Goal: Task Accomplishment & Management: Use online tool/utility

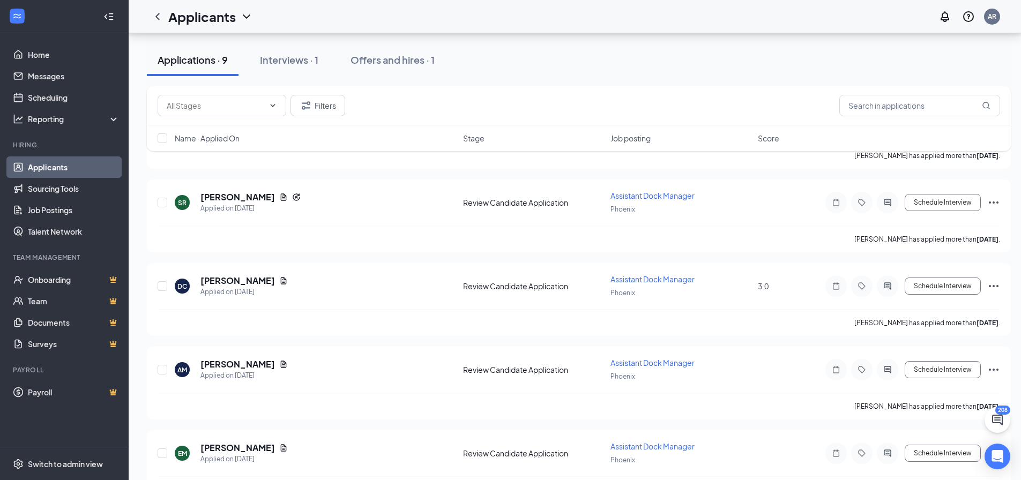
scroll to position [268, 0]
click at [897, 105] on input "text" at bounding box center [919, 105] width 161 height 21
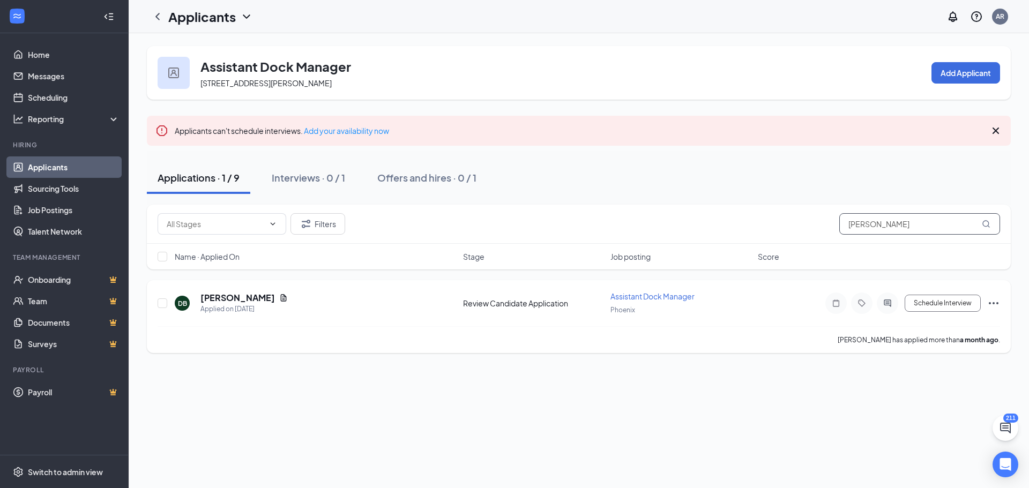
type input "darnell"
click at [990, 304] on icon "Ellipses" at bounding box center [994, 303] width 10 height 2
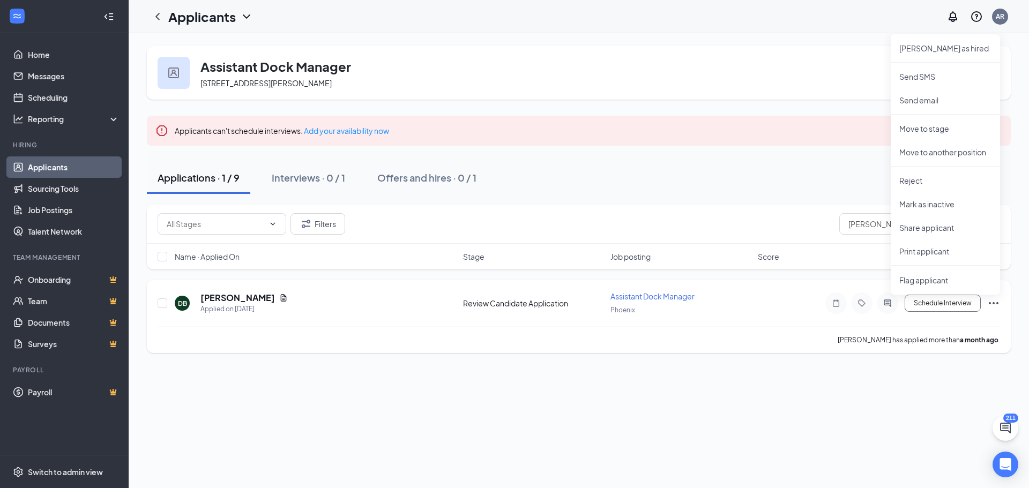
click at [834, 317] on div "DB Darnell Begay Applied on Jul 31 Review Candidate Application Assistant Dock …" at bounding box center [579, 308] width 843 height 35
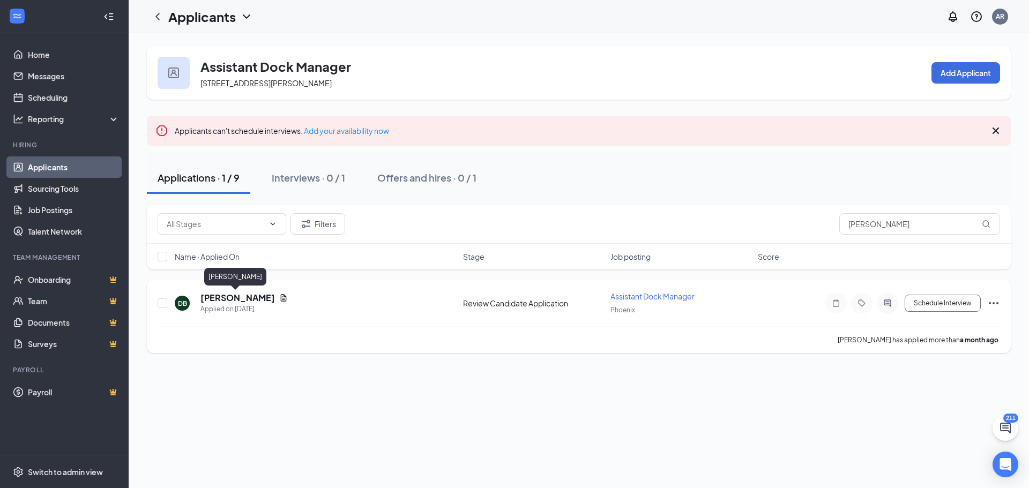
click at [246, 296] on h5 "Darnell Begay" at bounding box center [237, 298] width 75 height 12
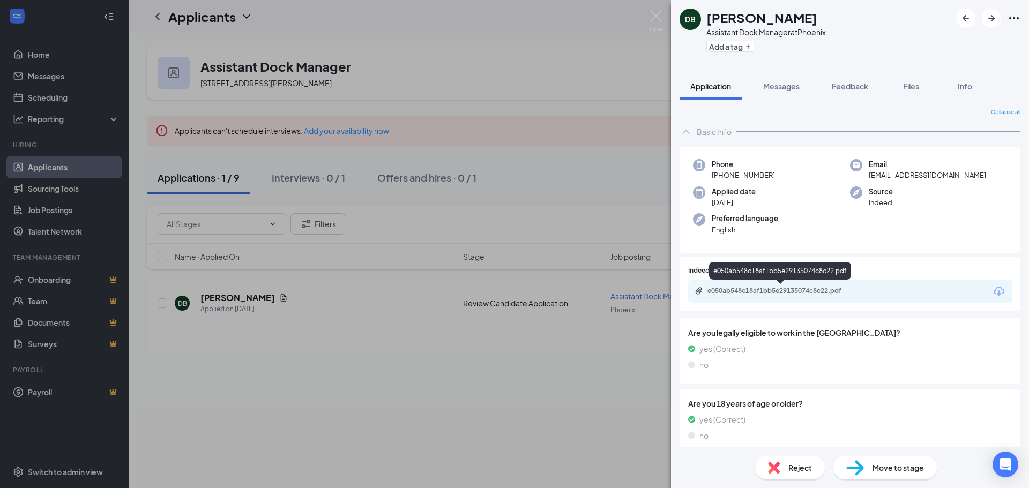
click at [795, 292] on div "e050ab548c18af1bb5e29135074c8c22.pdf" at bounding box center [783, 291] width 150 height 9
click at [657, 18] on img at bounding box center [656, 21] width 13 height 21
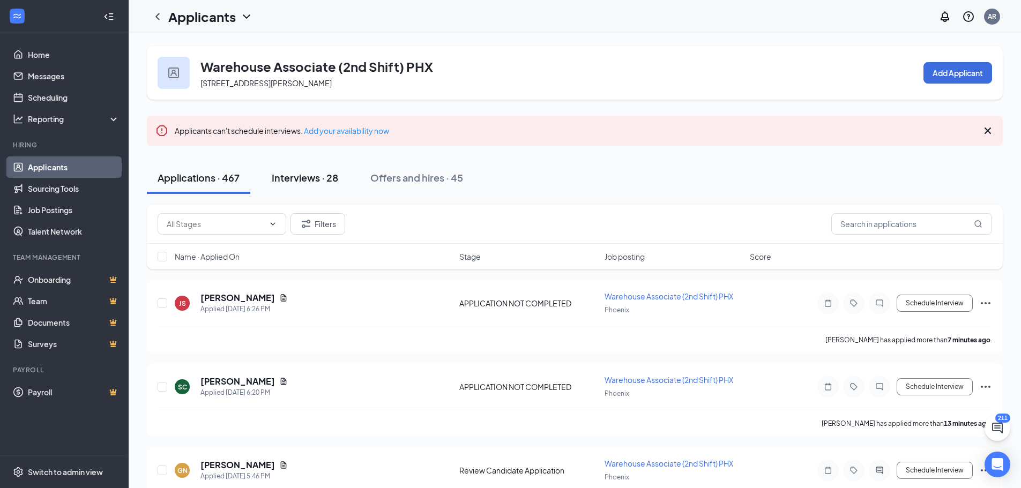
click at [300, 180] on div "Interviews · 28" at bounding box center [305, 177] width 66 height 13
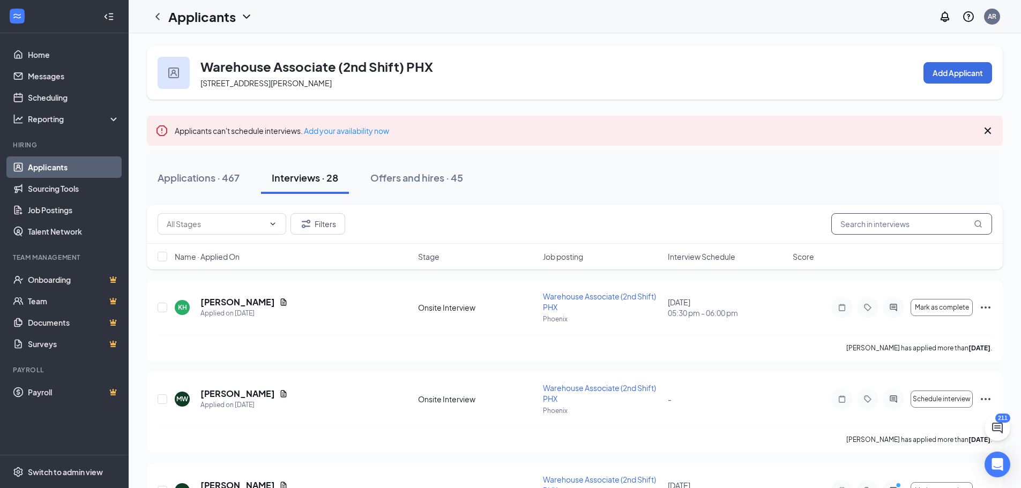
click at [869, 226] on input "text" at bounding box center [911, 223] width 161 height 21
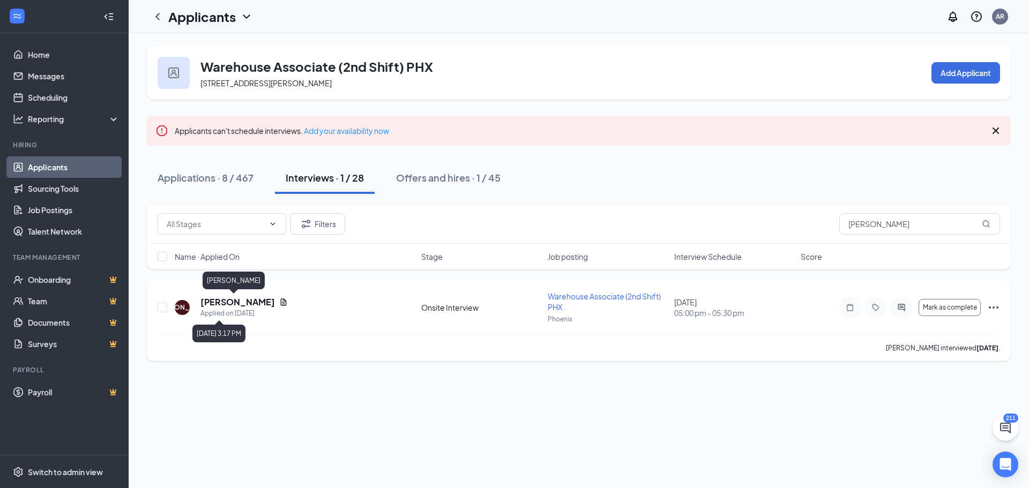
click at [225, 302] on h5 "[PERSON_NAME]" at bounding box center [237, 302] width 75 height 12
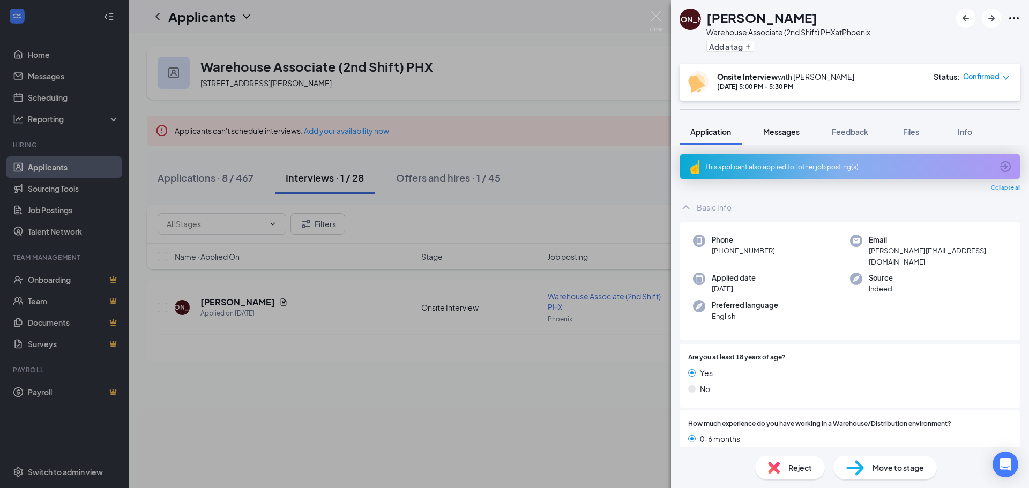
click at [779, 131] on span "Messages" at bounding box center [781, 132] width 36 height 10
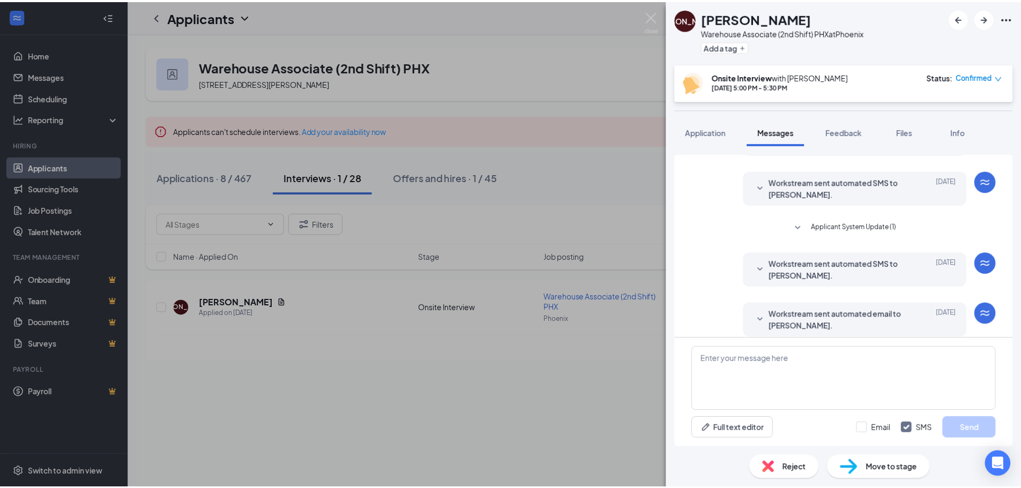
scroll to position [316, 0]
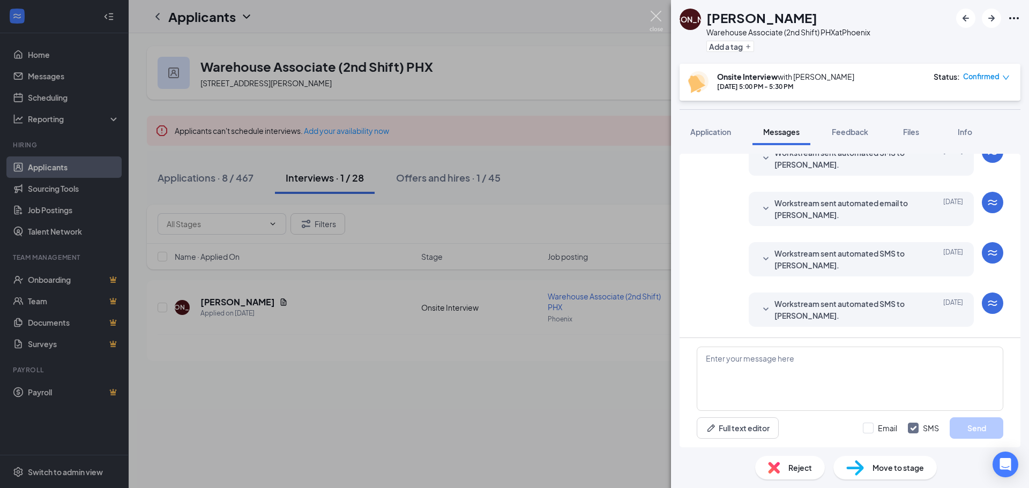
click at [657, 18] on img at bounding box center [656, 21] width 13 height 21
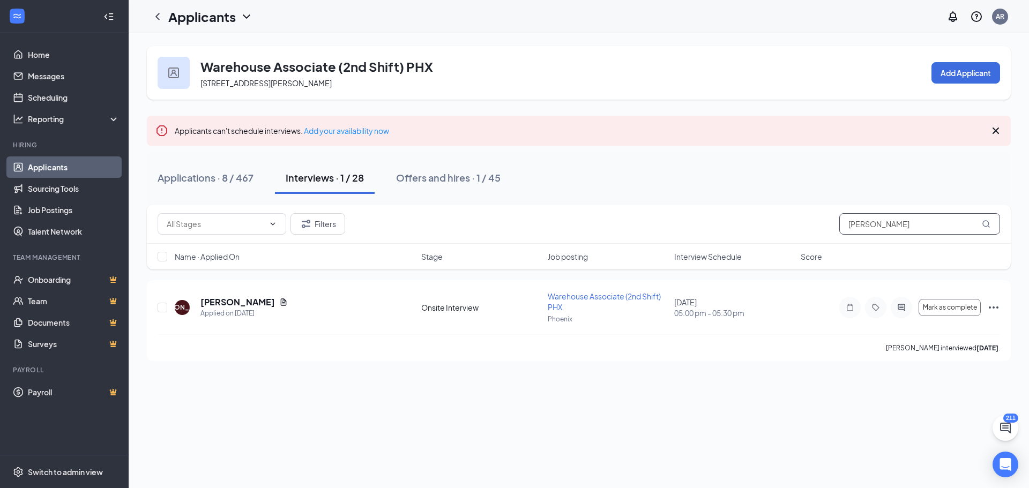
drag, startPoint x: 868, startPoint y: 224, endPoint x: 765, endPoint y: 223, distance: 102.9
click at [765, 223] on div "Filters [PERSON_NAME]" at bounding box center [579, 223] width 843 height 21
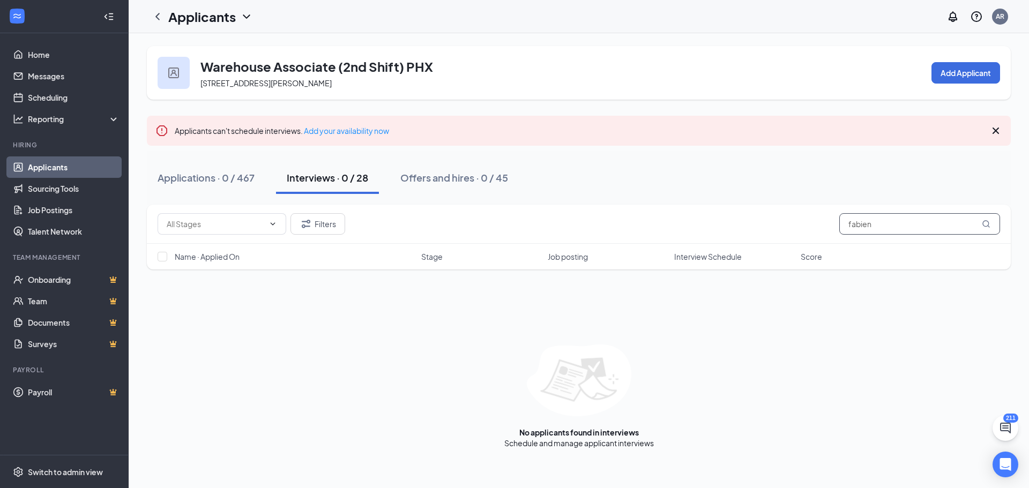
drag, startPoint x: 883, startPoint y: 227, endPoint x: 755, endPoint y: 231, distance: 128.2
click at [755, 231] on div "Filters fabien" at bounding box center [579, 223] width 843 height 21
type input "[PERSON_NAME]"
click at [326, 225] on button "Filters" at bounding box center [318, 223] width 55 height 21
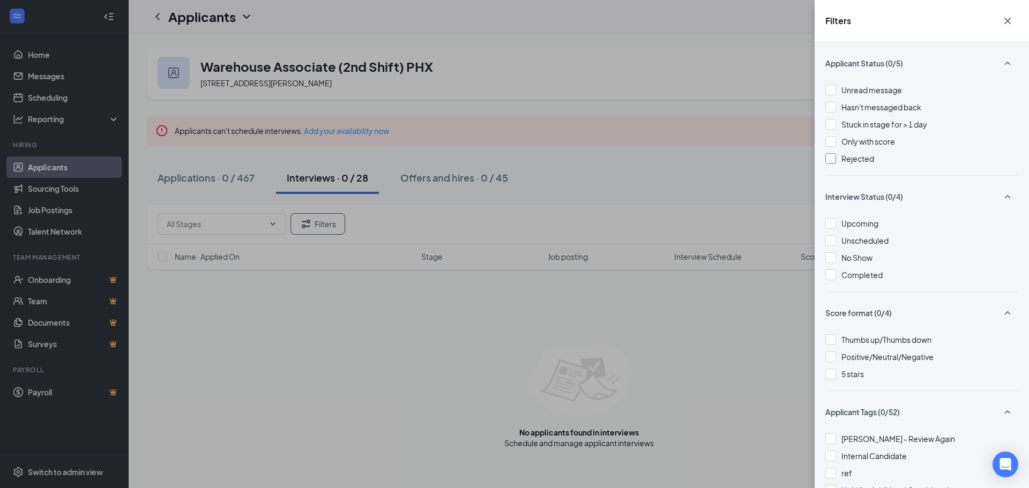
click at [831, 153] on div at bounding box center [831, 158] width 11 height 11
click at [1004, 21] on icon "Cross" at bounding box center [1007, 20] width 13 height 13
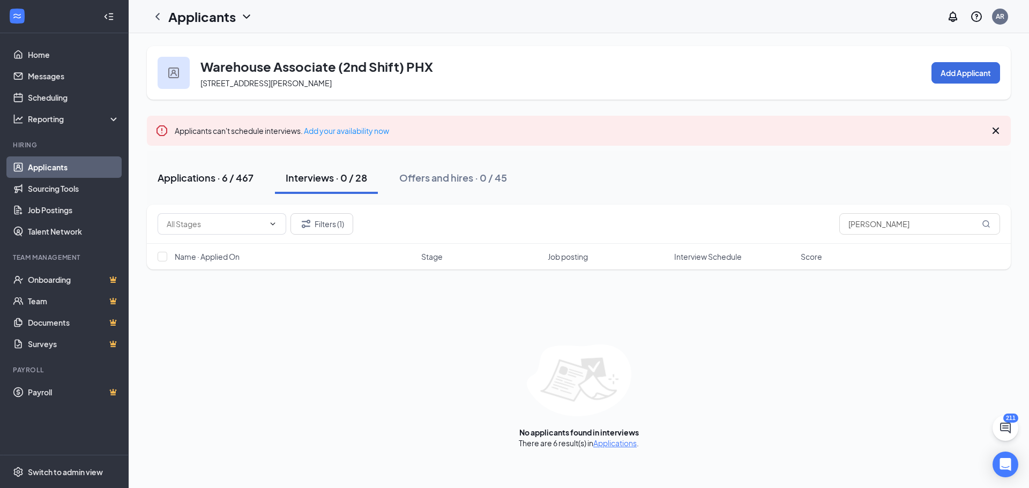
click at [190, 174] on div "Applications · 6 / 467" at bounding box center [206, 177] width 96 height 13
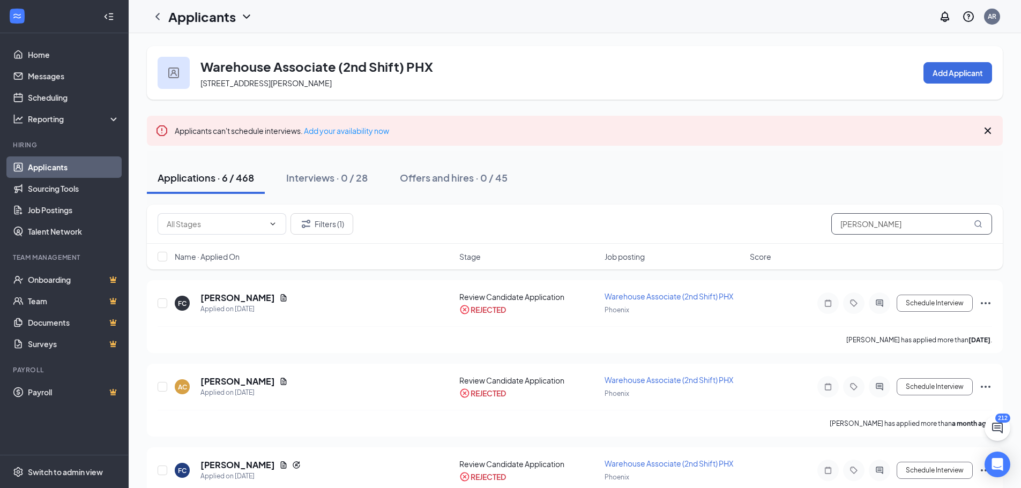
drag, startPoint x: 875, startPoint y: 221, endPoint x: 794, endPoint y: 229, distance: 81.9
click at [794, 229] on div "Filters (1) [PERSON_NAME]" at bounding box center [575, 223] width 835 height 21
drag, startPoint x: 872, startPoint y: 226, endPoint x: 711, endPoint y: 237, distance: 161.2
click at [711, 237] on div "Filters (1) [PERSON_NAME]" at bounding box center [575, 224] width 856 height 39
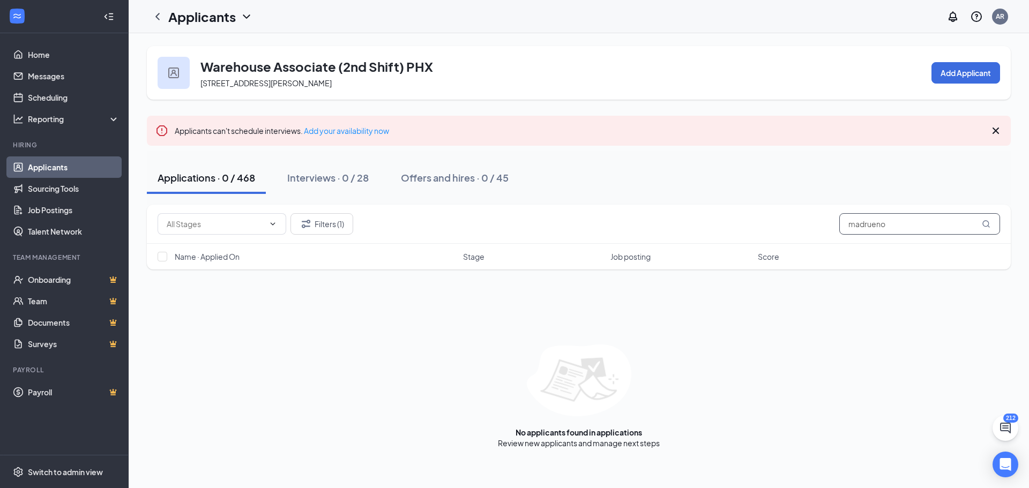
drag, startPoint x: 866, startPoint y: 226, endPoint x: 765, endPoint y: 244, distance: 102.4
click at [765, 244] on div "Filters (1) madrueno Name · Applied On Stage Job posting Score" at bounding box center [579, 237] width 864 height 65
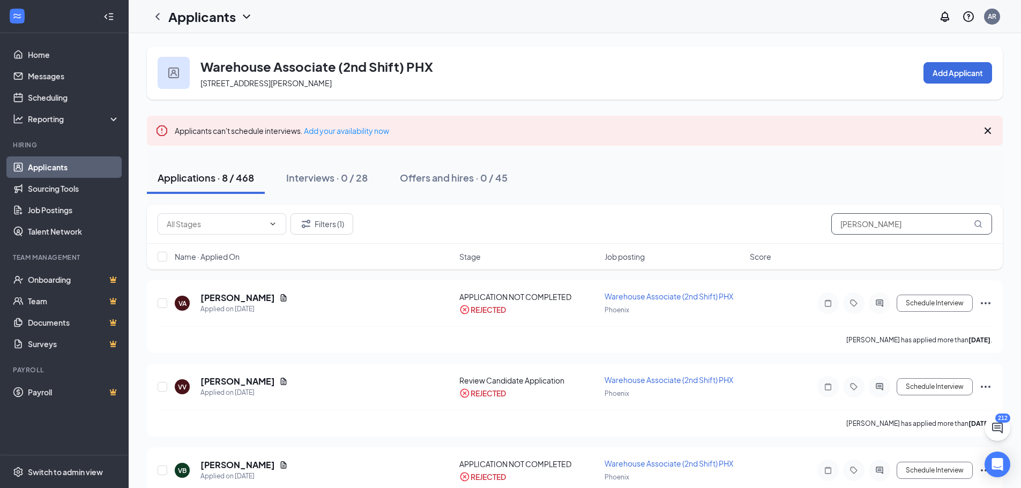
click at [862, 224] on input "[PERSON_NAME]" at bounding box center [911, 223] width 161 height 21
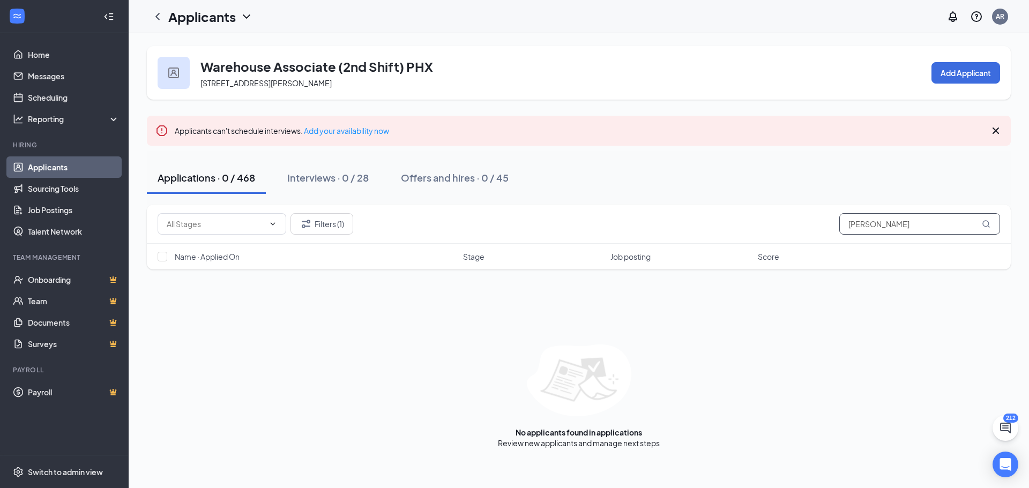
drag, startPoint x: 907, startPoint y: 222, endPoint x: 742, endPoint y: 237, distance: 165.2
click at [742, 236] on div "Filters (1) [PERSON_NAME]" at bounding box center [579, 224] width 864 height 39
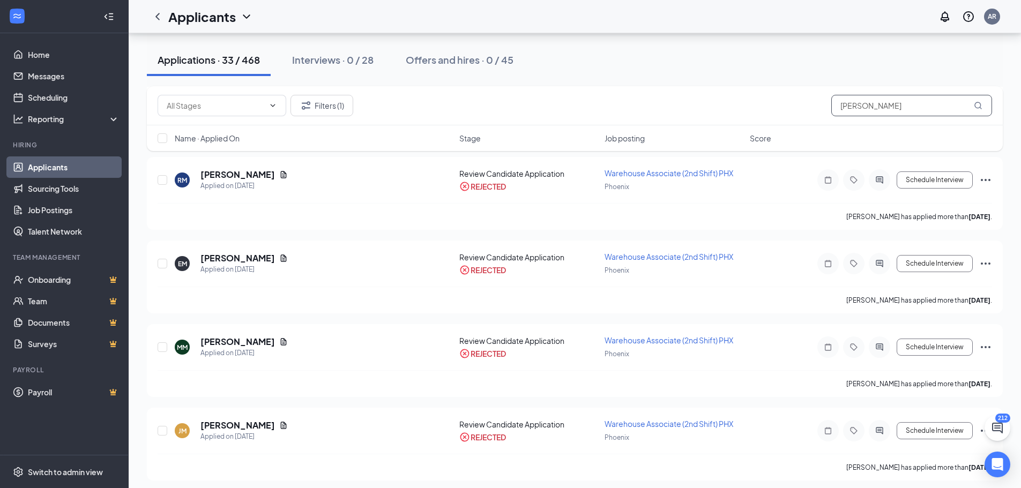
scroll to position [2554, 0]
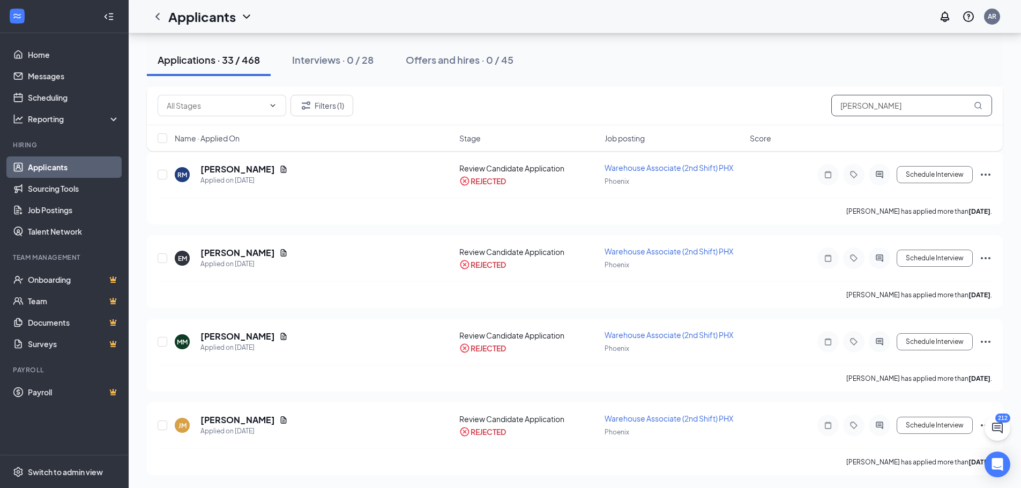
drag, startPoint x: 889, startPoint y: 108, endPoint x: 658, endPoint y: 124, distance: 231.6
click at [658, 124] on div "Filters (1) [PERSON_NAME]" at bounding box center [575, 105] width 856 height 39
type input "[PERSON_NAME]"
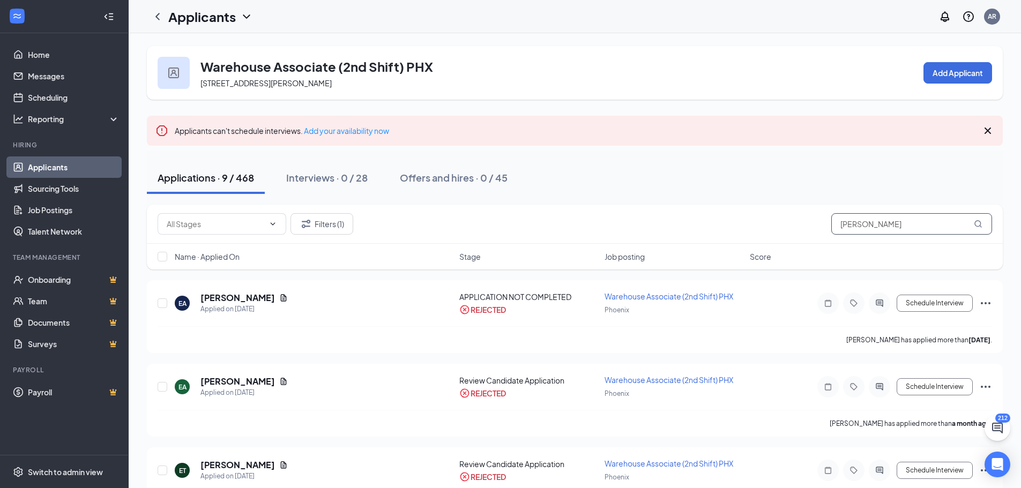
drag, startPoint x: 888, startPoint y: 225, endPoint x: 759, endPoint y: 237, distance: 129.7
click at [759, 237] on div "Filters (1) [PERSON_NAME]" at bounding box center [575, 224] width 856 height 39
click at [335, 228] on button "Filters (1)" at bounding box center [322, 223] width 63 height 21
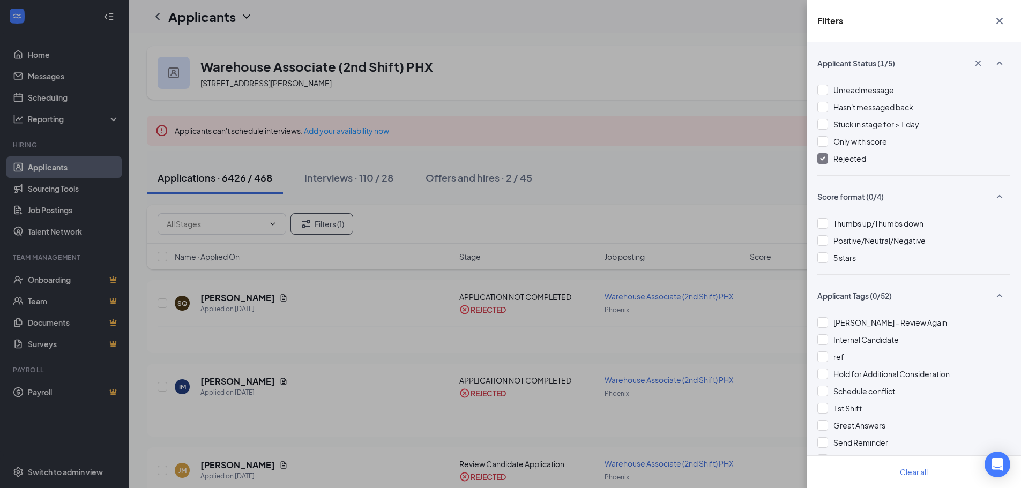
click at [823, 160] on img at bounding box center [822, 159] width 5 height 4
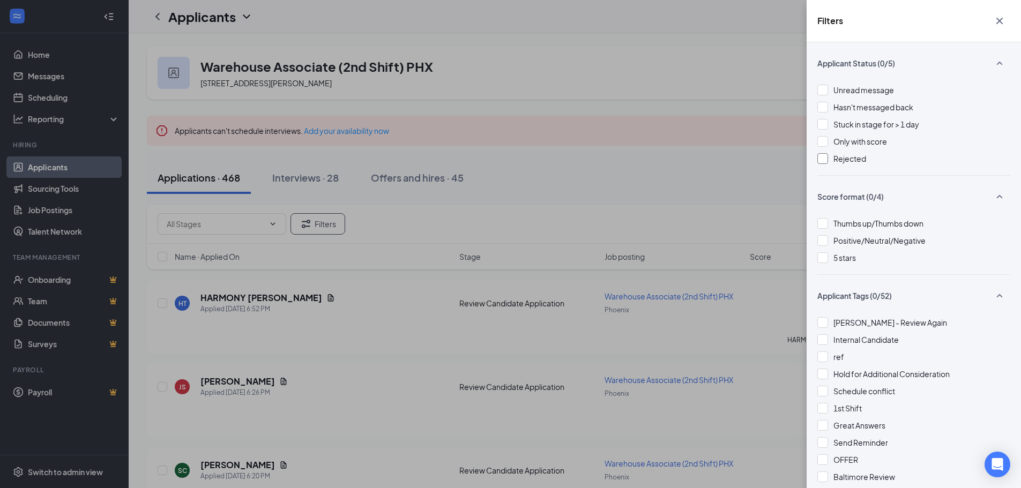
click at [999, 23] on icon "Cross" at bounding box center [999, 20] width 13 height 13
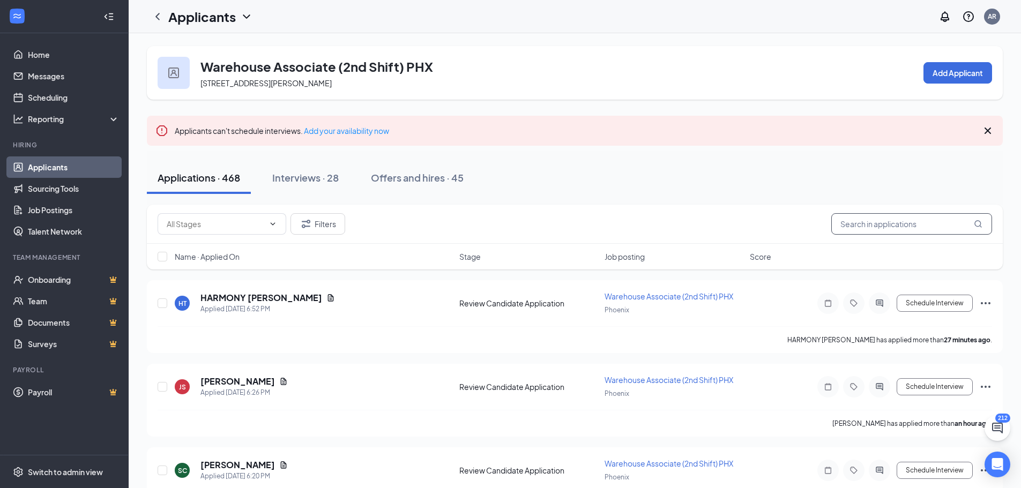
click at [883, 222] on input "text" at bounding box center [911, 223] width 161 height 21
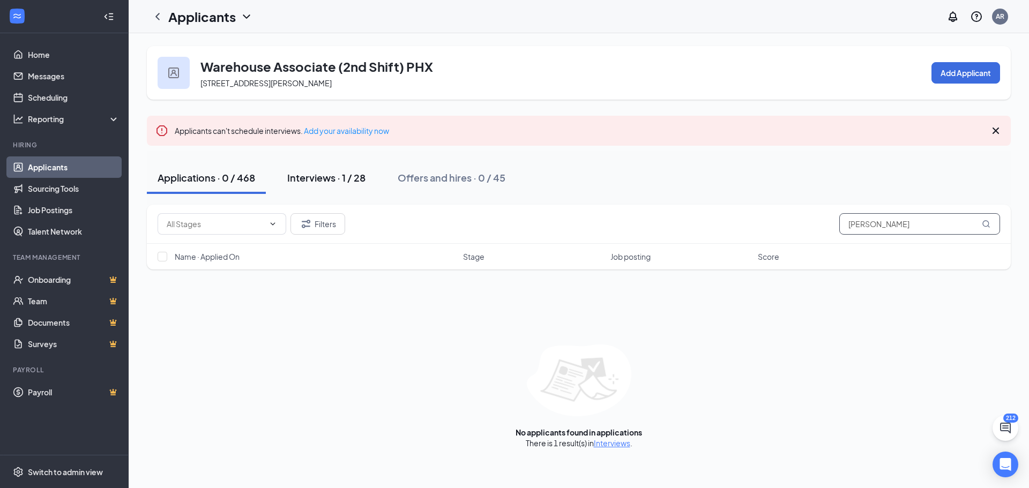
type input "[PERSON_NAME]"
click at [329, 176] on div "Interviews · 1 / 28" at bounding box center [326, 177] width 78 height 13
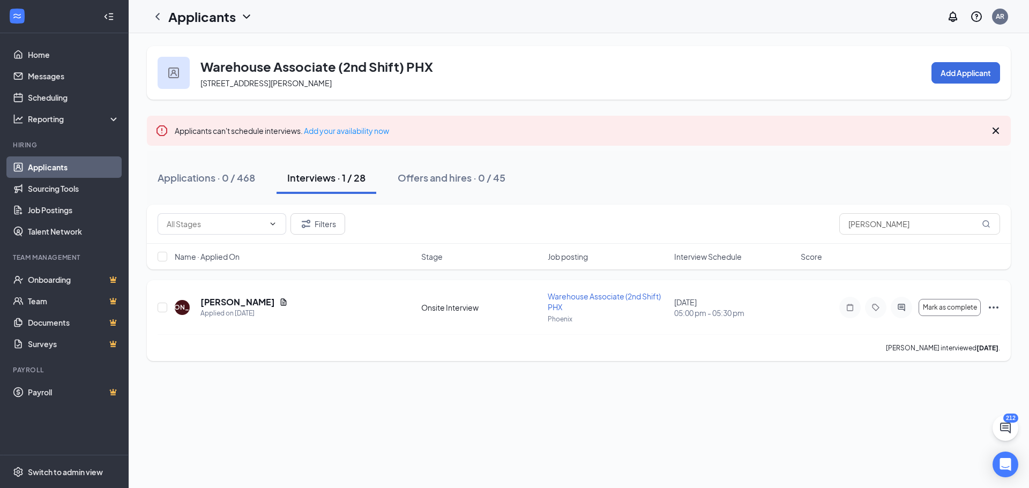
click at [994, 310] on icon "Ellipses" at bounding box center [993, 307] width 13 height 13
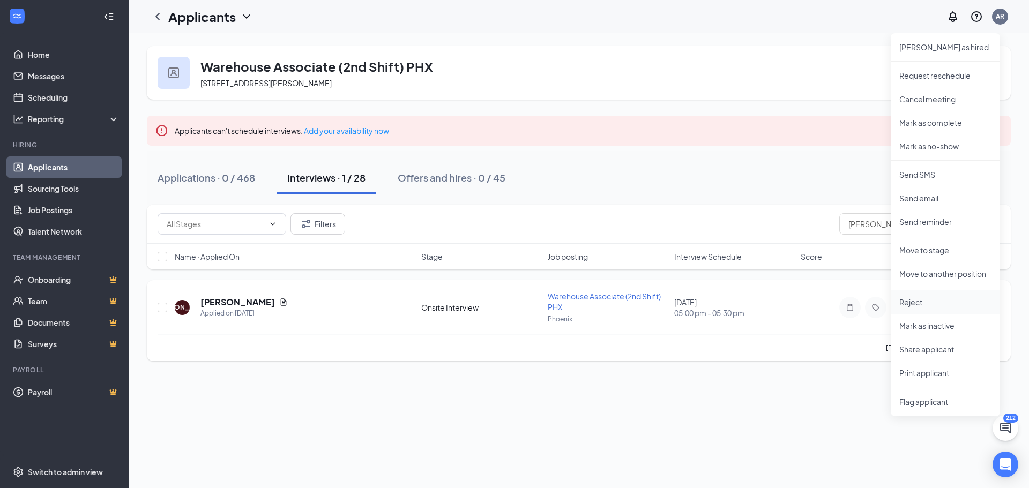
click at [913, 303] on p "Reject" at bounding box center [946, 302] width 92 height 11
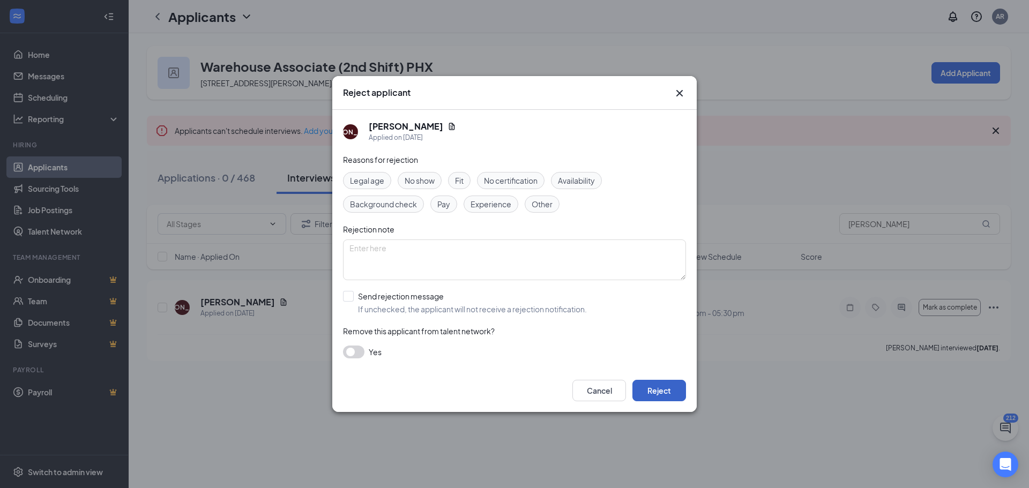
click at [674, 394] on button "Reject" at bounding box center [660, 390] width 54 height 21
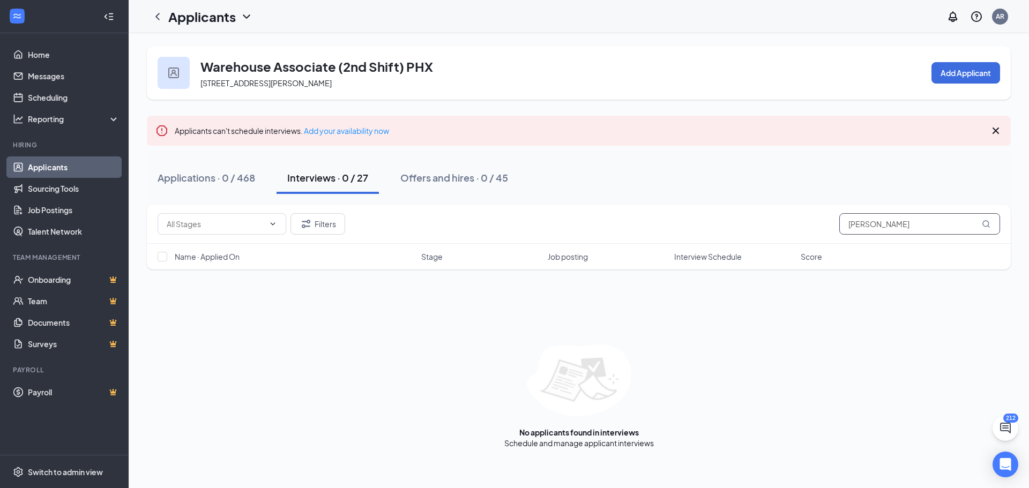
drag, startPoint x: 896, startPoint y: 223, endPoint x: 764, endPoint y: 235, distance: 133.0
click at [764, 235] on div "Filters [PERSON_NAME]" at bounding box center [579, 224] width 864 height 39
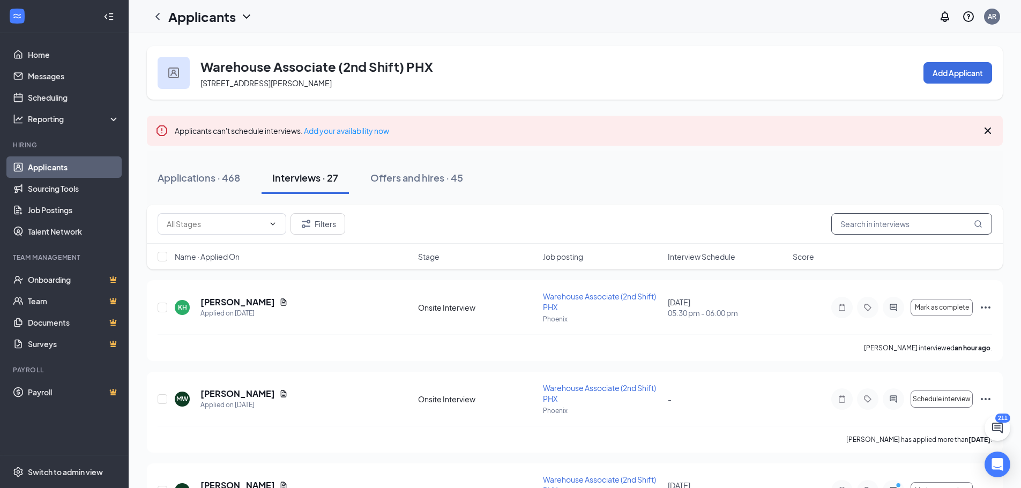
click at [874, 227] on input "text" at bounding box center [911, 223] width 161 height 21
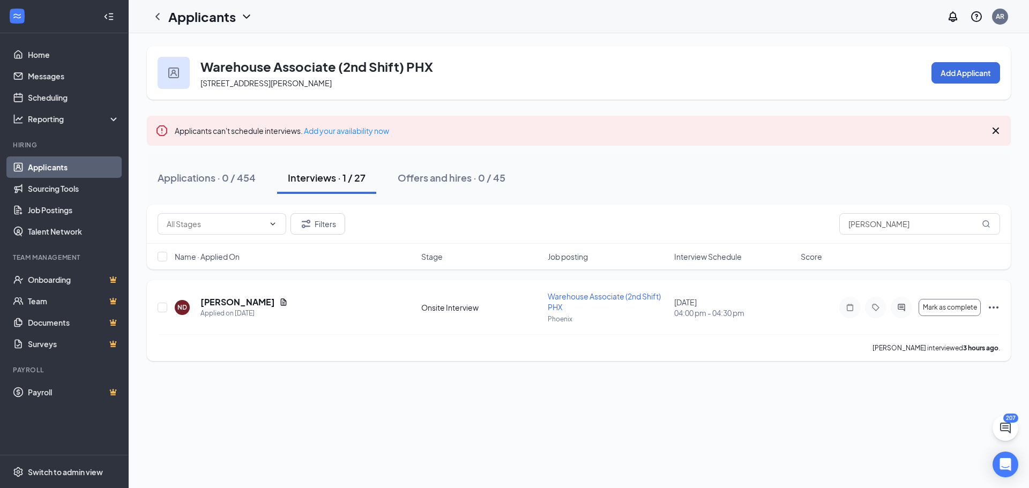
click at [994, 308] on icon "Ellipses" at bounding box center [994, 308] width 10 height 2
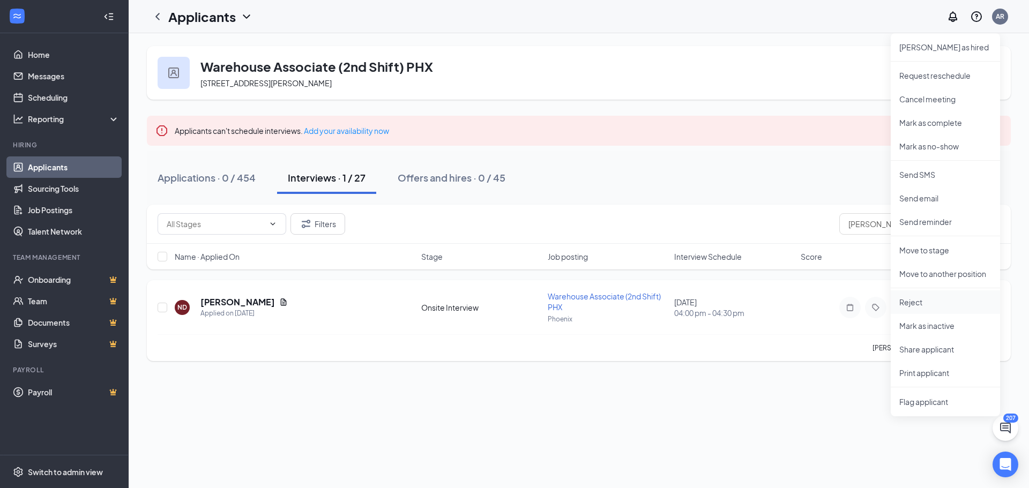
click at [908, 306] on p "Reject" at bounding box center [946, 302] width 92 height 11
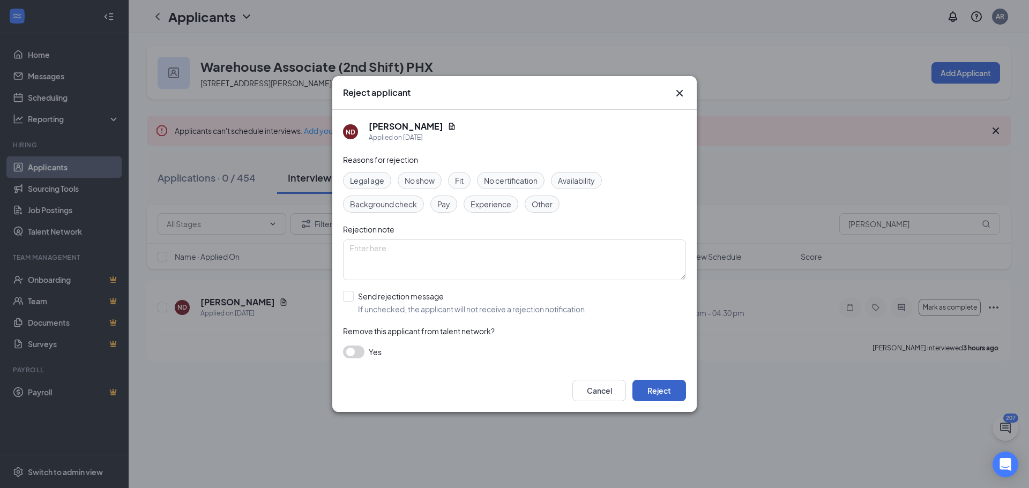
click at [666, 393] on button "Reject" at bounding box center [660, 390] width 54 height 21
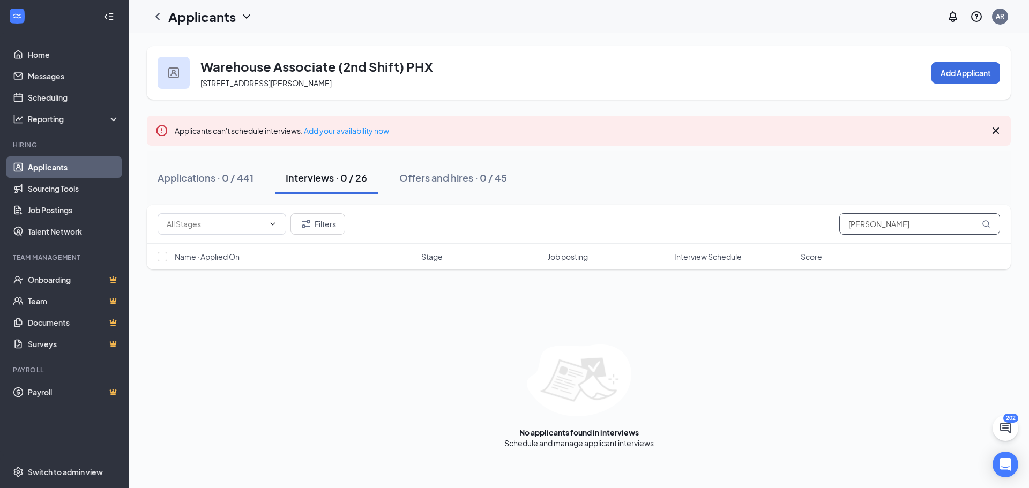
drag, startPoint x: 874, startPoint y: 222, endPoint x: 772, endPoint y: 244, distance: 104.2
click at [772, 244] on div "Filters [PERSON_NAME] Name · Applied On Stage Job posting Interview Schedule Sc…" at bounding box center [579, 237] width 864 height 65
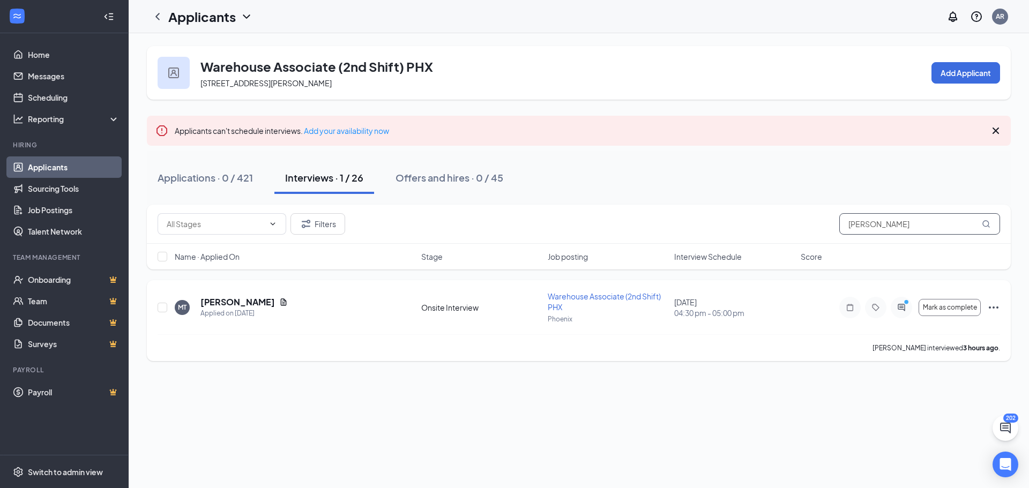
type input "[PERSON_NAME]"
click at [995, 307] on icon "Ellipses" at bounding box center [993, 307] width 13 height 13
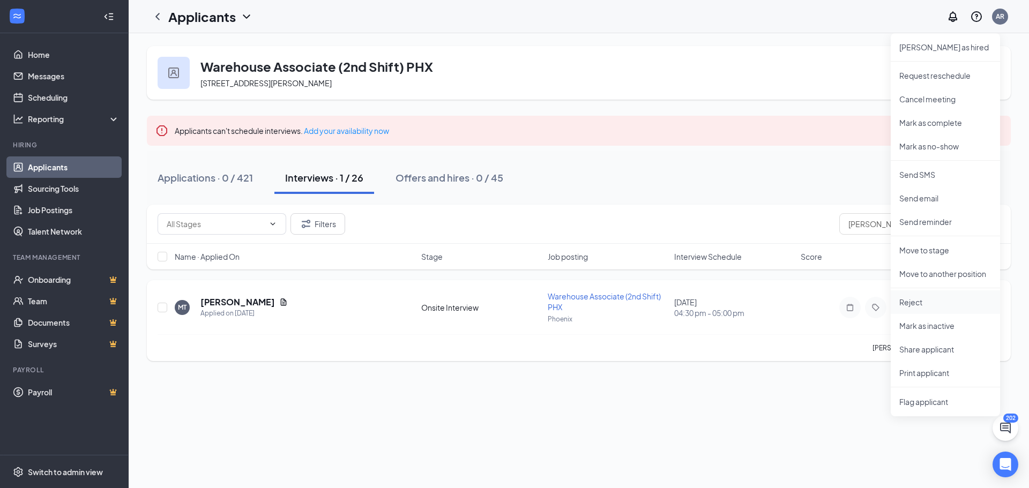
click at [907, 304] on p "Reject" at bounding box center [946, 302] width 92 height 11
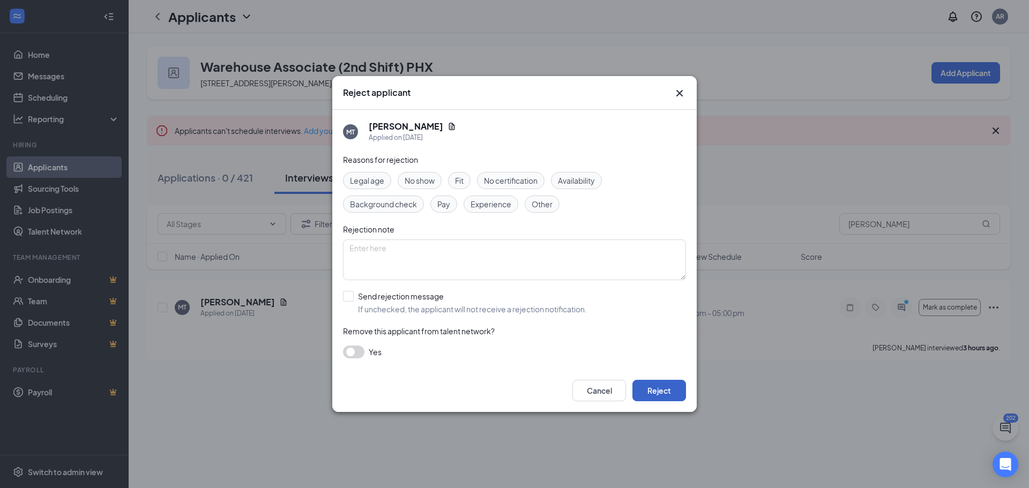
click at [652, 391] on button "Reject" at bounding box center [660, 390] width 54 height 21
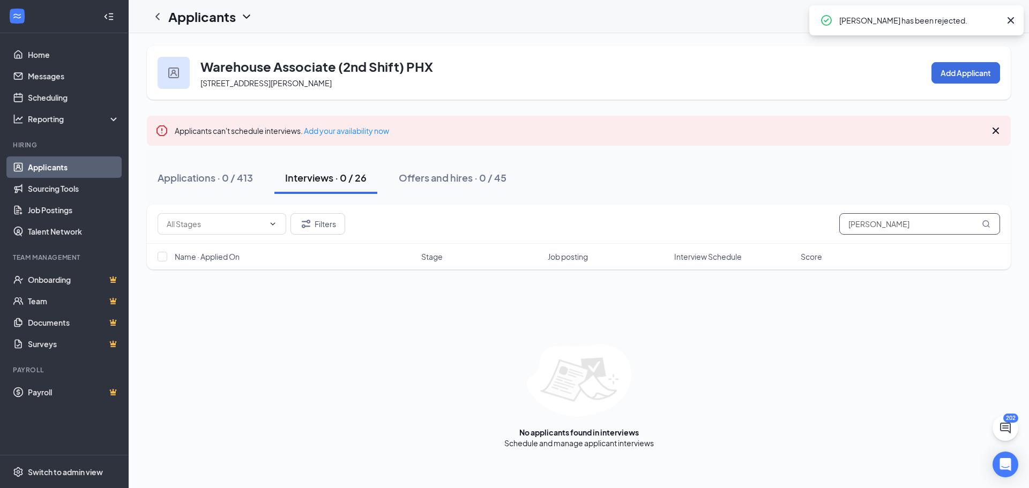
drag, startPoint x: 888, startPoint y: 225, endPoint x: 744, endPoint y: 233, distance: 144.5
click at [745, 234] on div "Filters [PERSON_NAME]" at bounding box center [579, 223] width 843 height 21
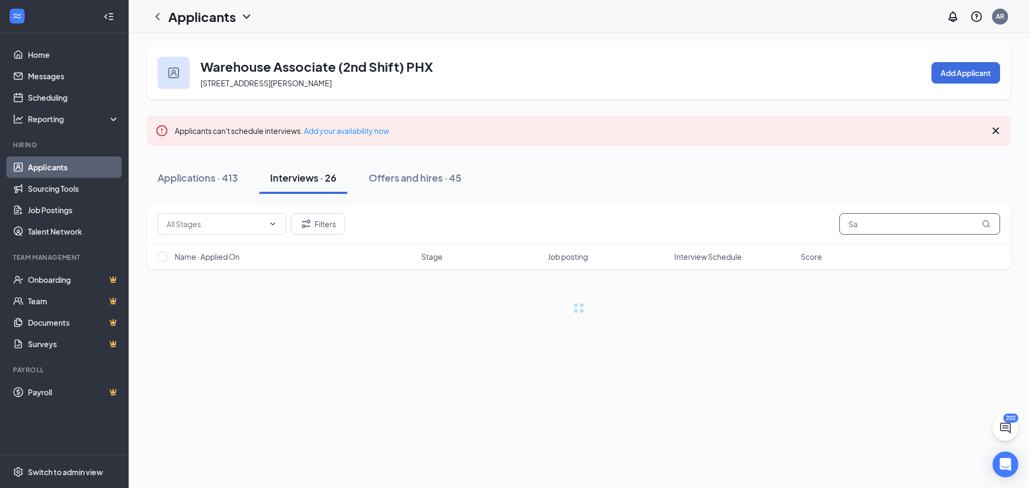
type input "S"
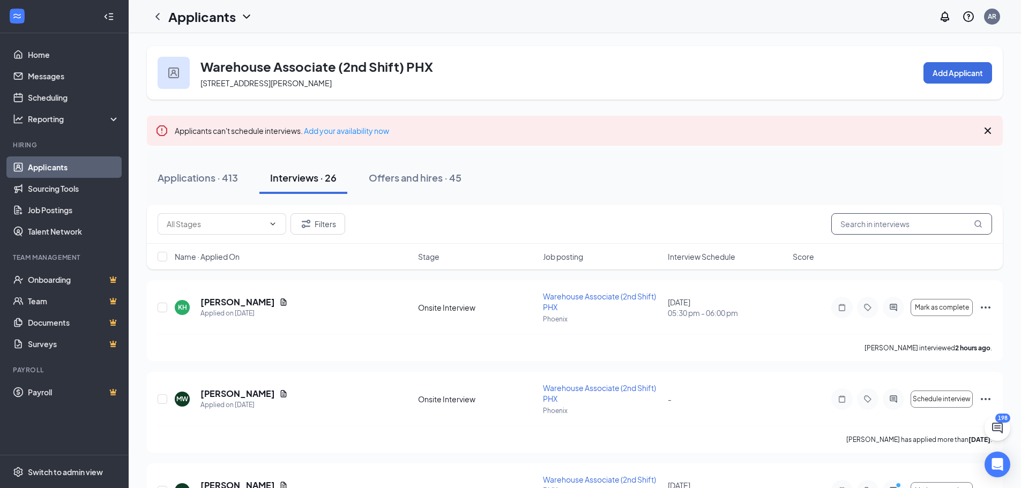
click at [928, 227] on input "text" at bounding box center [911, 223] width 161 height 21
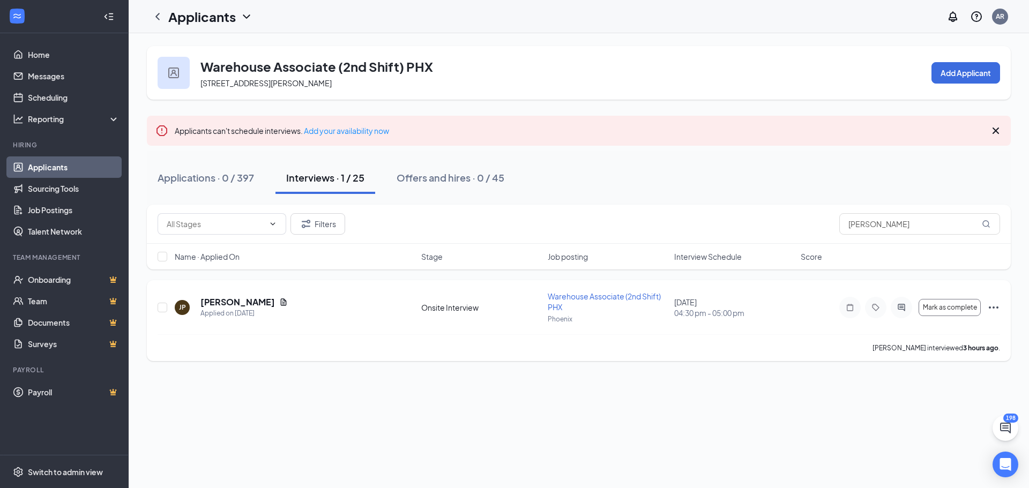
click at [992, 306] on icon "Ellipses" at bounding box center [993, 307] width 13 height 13
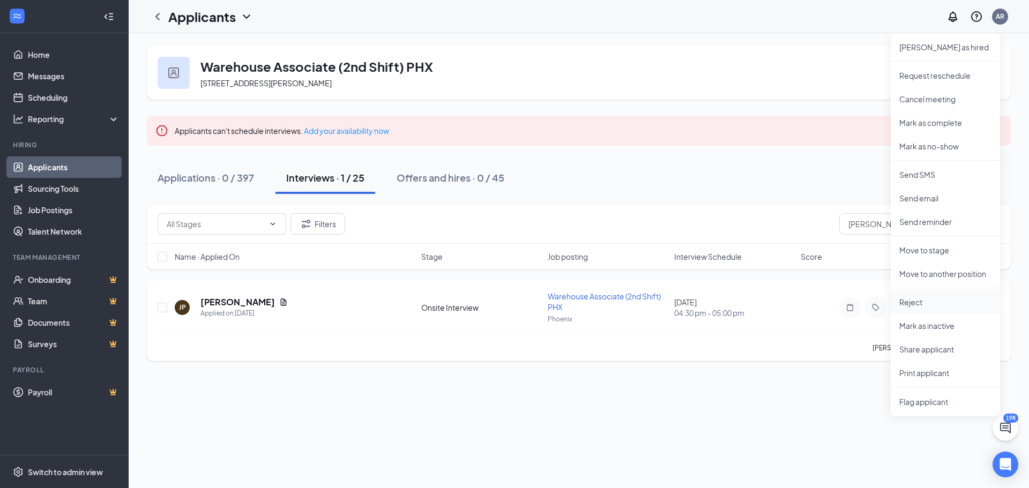
click at [913, 302] on p "Reject" at bounding box center [946, 302] width 92 height 11
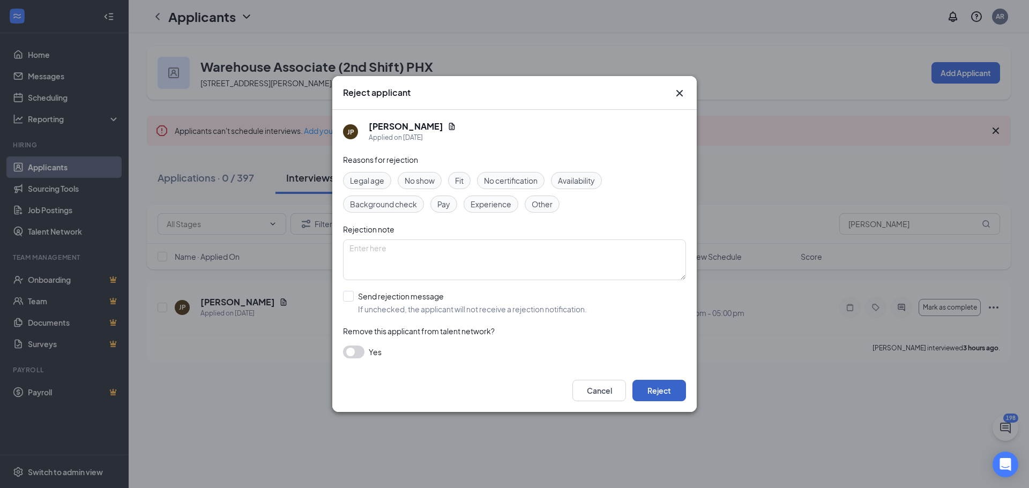
click at [665, 384] on button "Reject" at bounding box center [660, 390] width 54 height 21
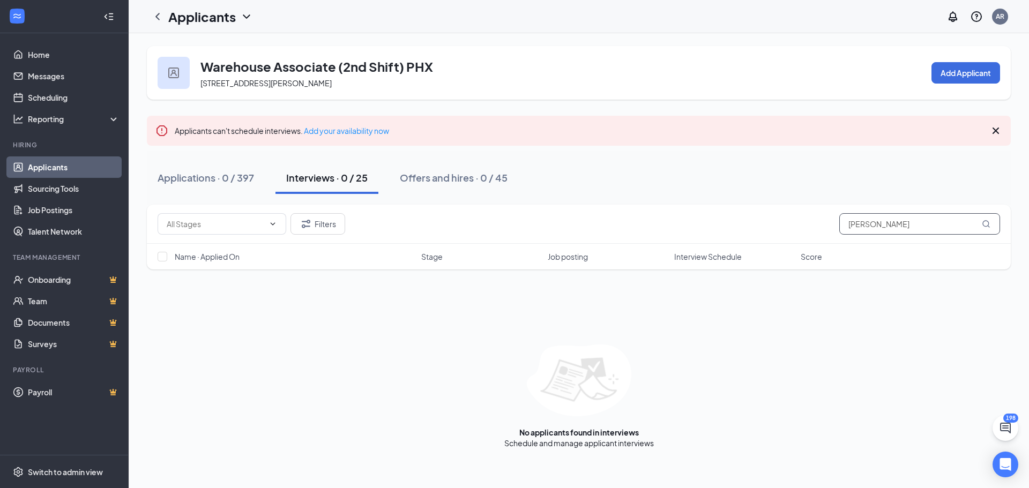
drag, startPoint x: 886, startPoint y: 221, endPoint x: 761, endPoint y: 236, distance: 125.8
click at [761, 236] on div "Filters [PERSON_NAME]" at bounding box center [579, 224] width 864 height 39
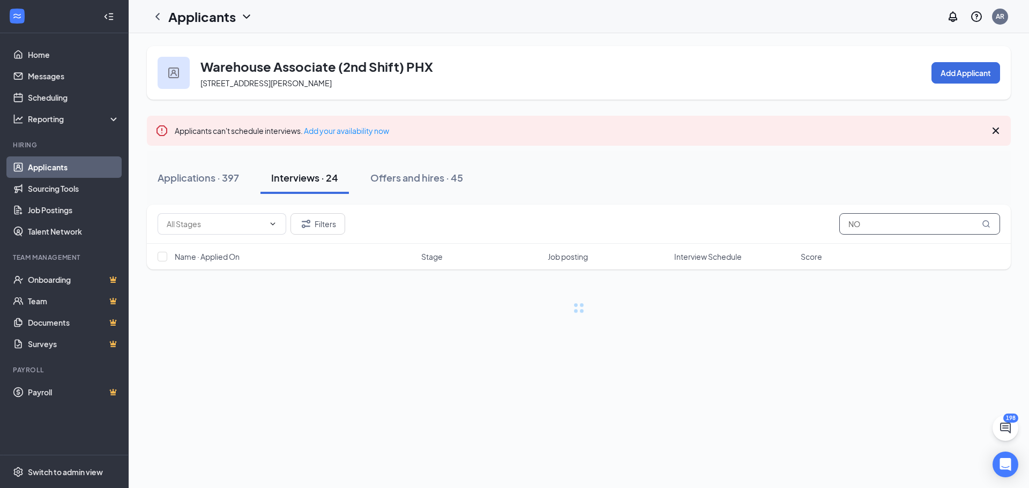
type input "N"
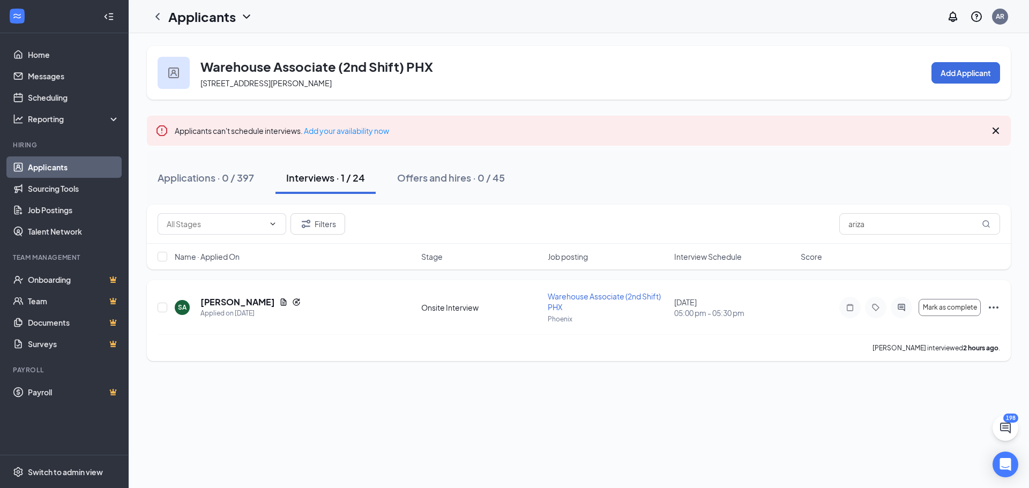
click at [996, 308] on icon "Ellipses" at bounding box center [993, 307] width 13 height 13
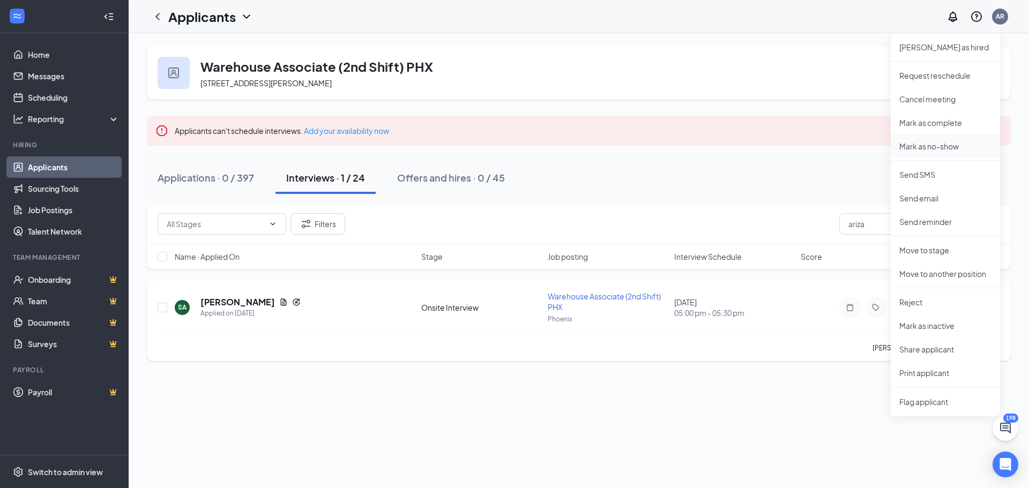
click at [932, 143] on p "Mark as no-show" at bounding box center [946, 146] width 92 height 11
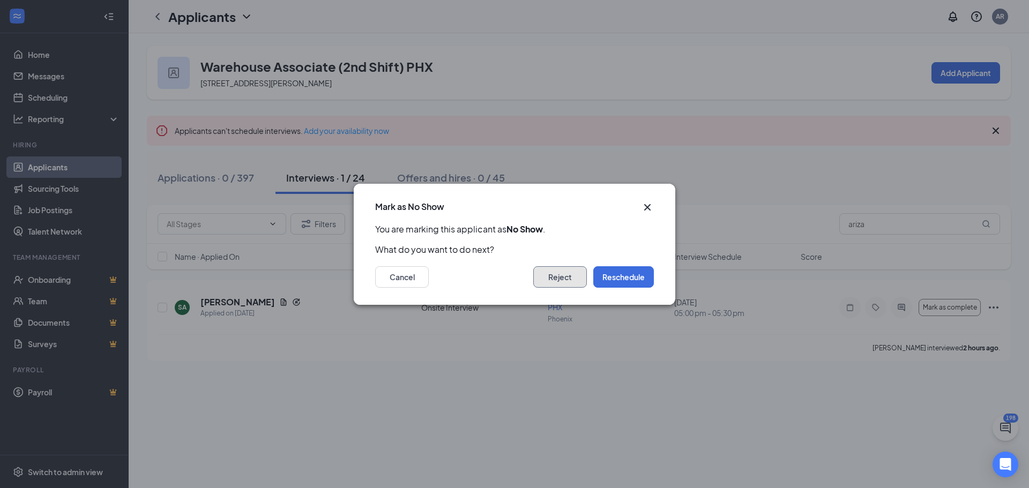
click at [566, 282] on button "Reject" at bounding box center [560, 276] width 54 height 21
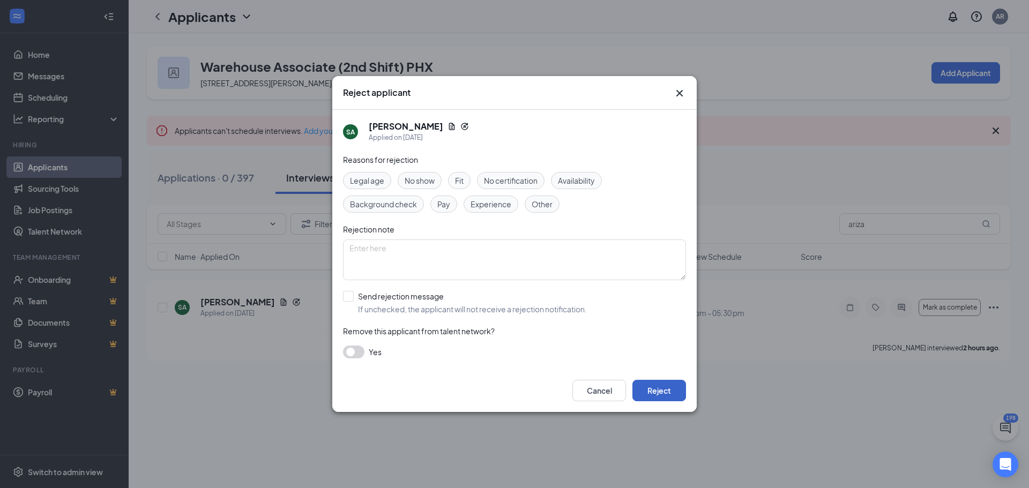
click at [665, 395] on button "Reject" at bounding box center [660, 390] width 54 height 21
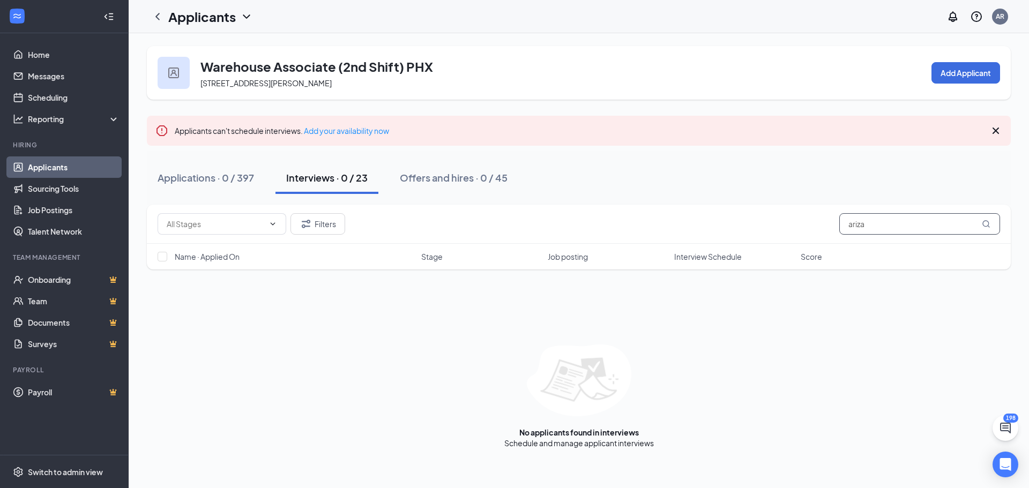
drag, startPoint x: 873, startPoint y: 227, endPoint x: 757, endPoint y: 228, distance: 115.8
click at [757, 228] on div "Filters ariza" at bounding box center [579, 223] width 843 height 21
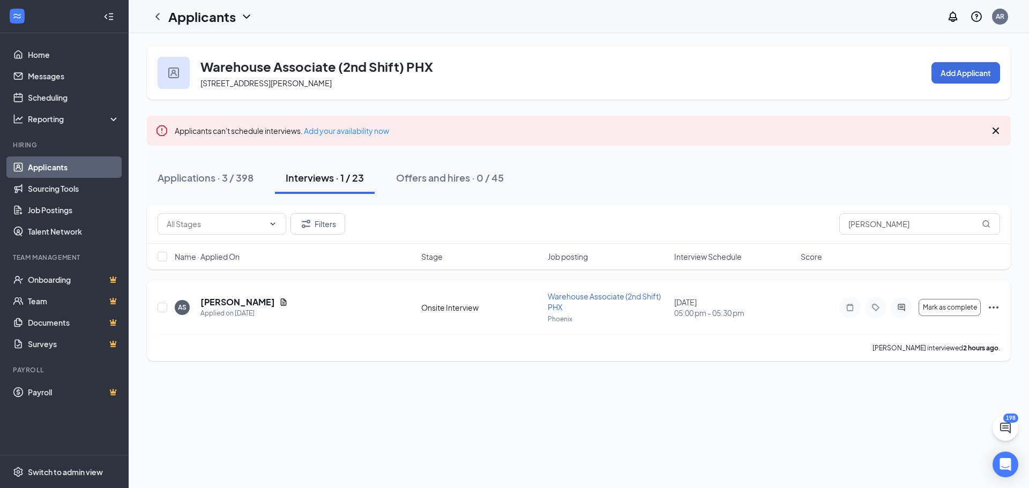
click at [995, 309] on icon "Ellipses" at bounding box center [993, 307] width 13 height 13
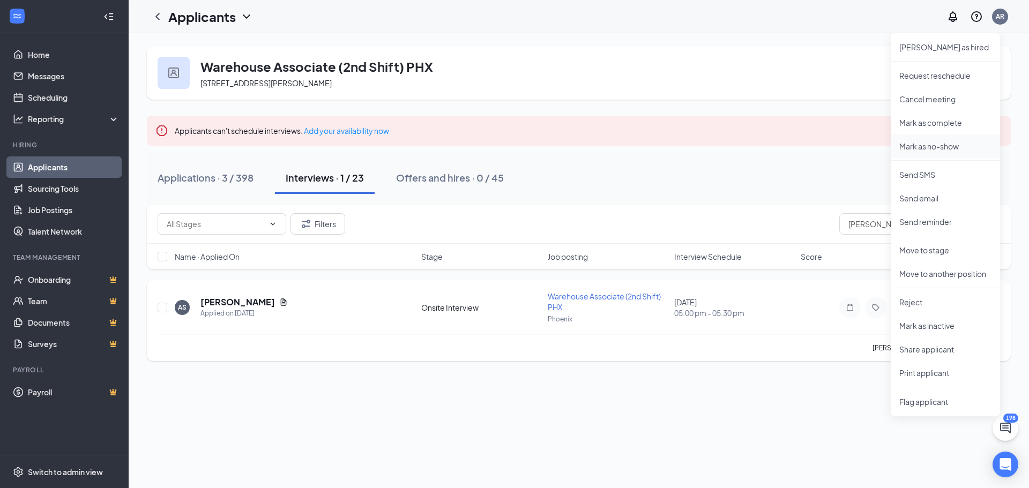
click at [938, 148] on p "Mark as no-show" at bounding box center [946, 146] width 92 height 11
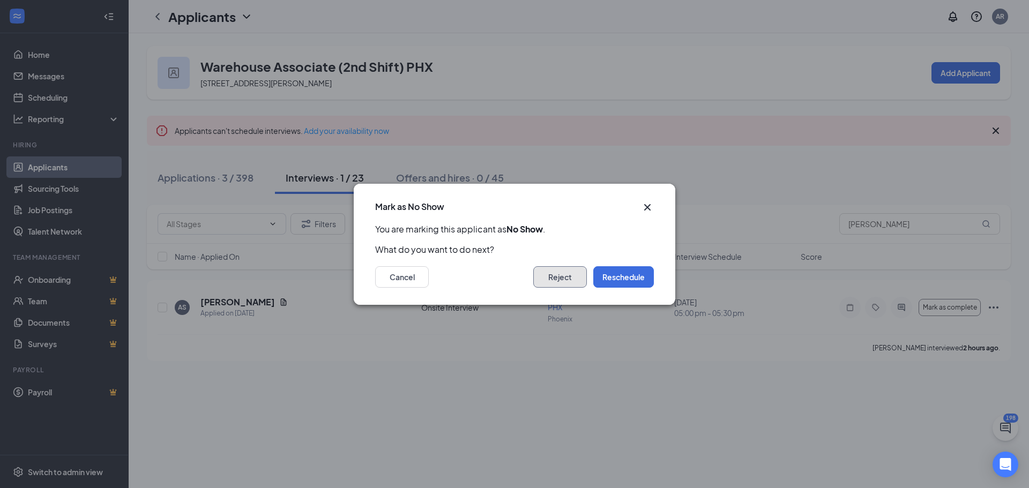
click at [564, 276] on button "Reject" at bounding box center [560, 276] width 54 height 21
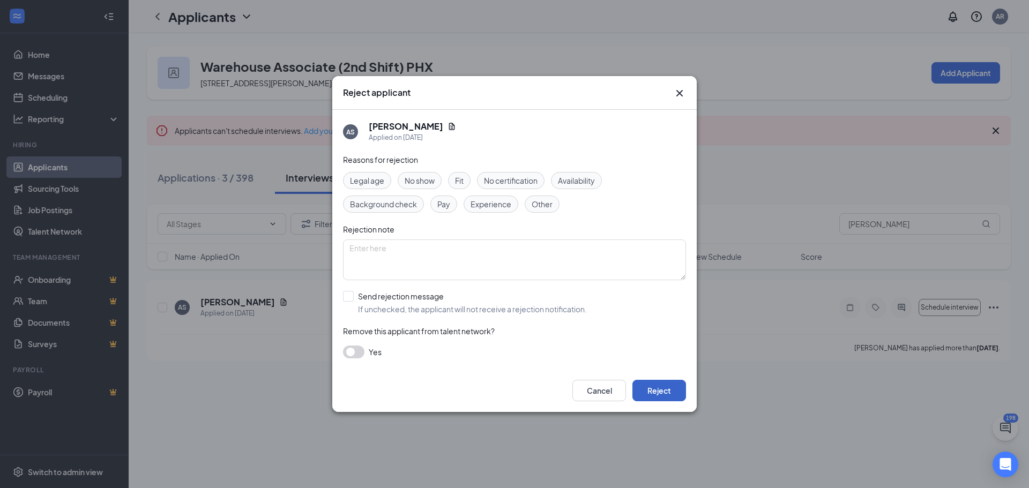
click at [665, 396] on button "Reject" at bounding box center [660, 390] width 54 height 21
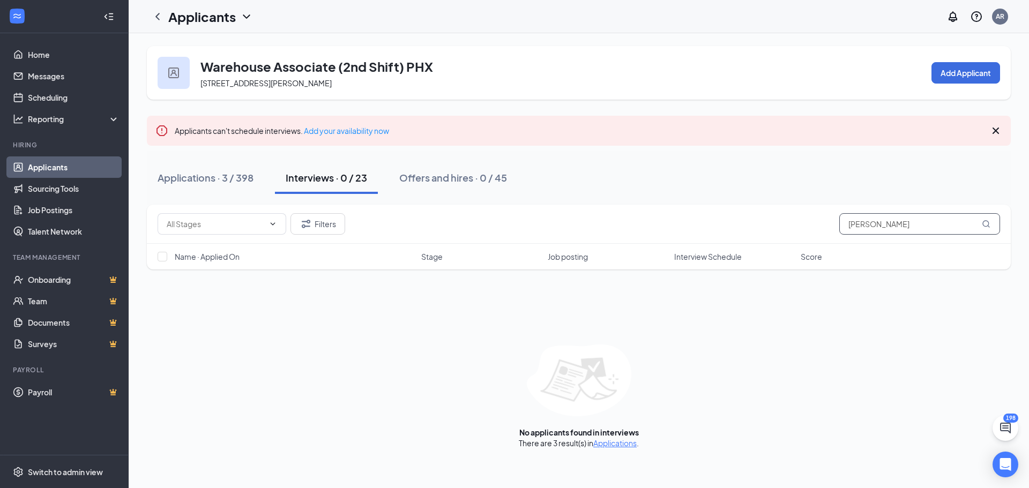
drag, startPoint x: 873, startPoint y: 224, endPoint x: 747, endPoint y: 234, distance: 126.3
click at [747, 234] on div "Filters [PERSON_NAME]" at bounding box center [579, 223] width 843 height 21
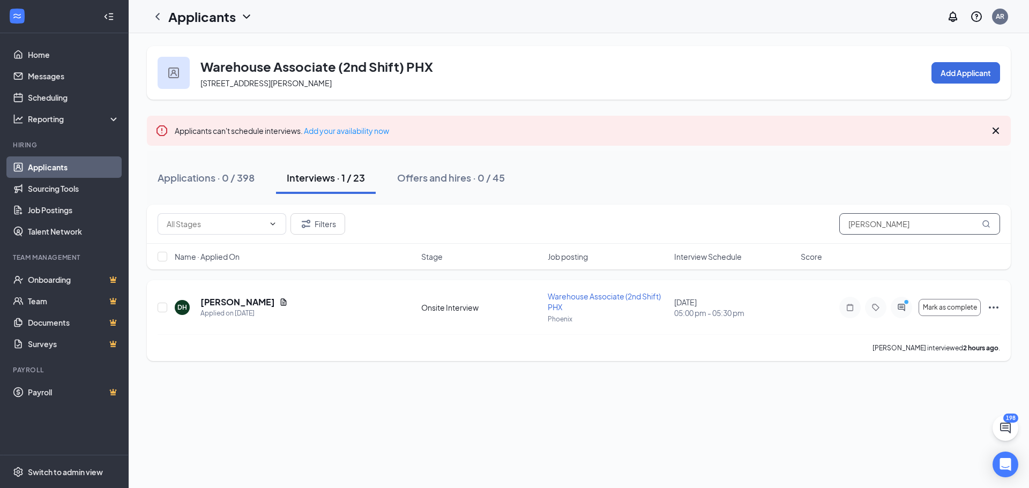
type input "[PERSON_NAME]"
click at [990, 307] on icon "Ellipses" at bounding box center [994, 308] width 10 height 2
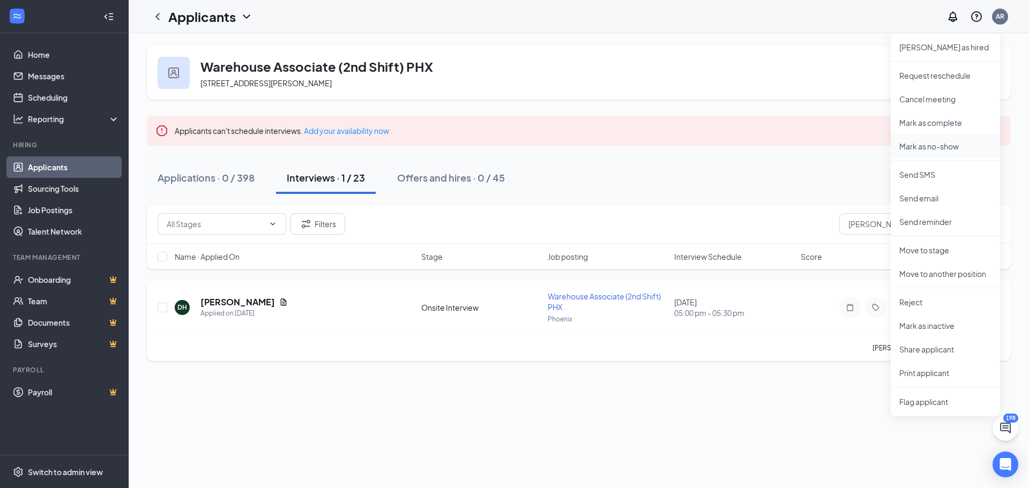
click at [927, 147] on p "Mark as no-show" at bounding box center [946, 146] width 92 height 11
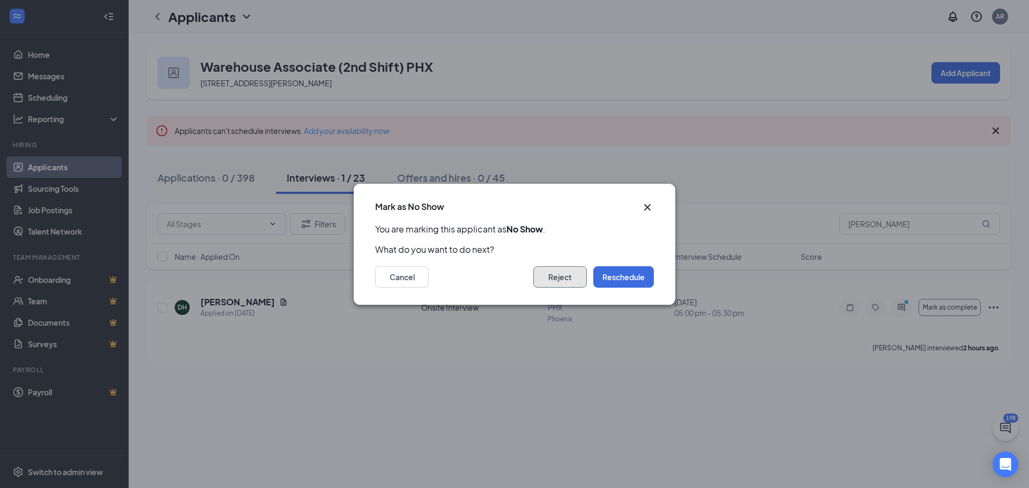
click at [559, 283] on button "Reject" at bounding box center [560, 276] width 54 height 21
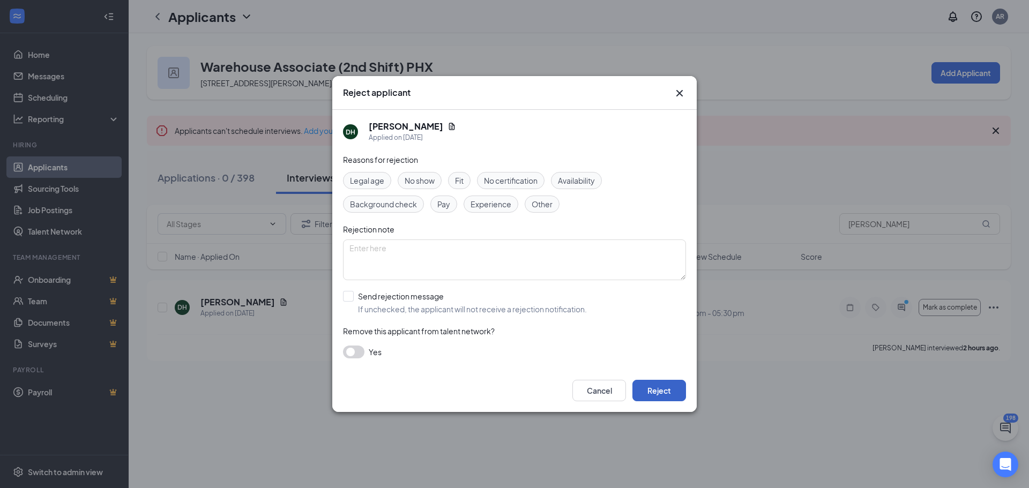
click at [660, 389] on button "Reject" at bounding box center [660, 390] width 54 height 21
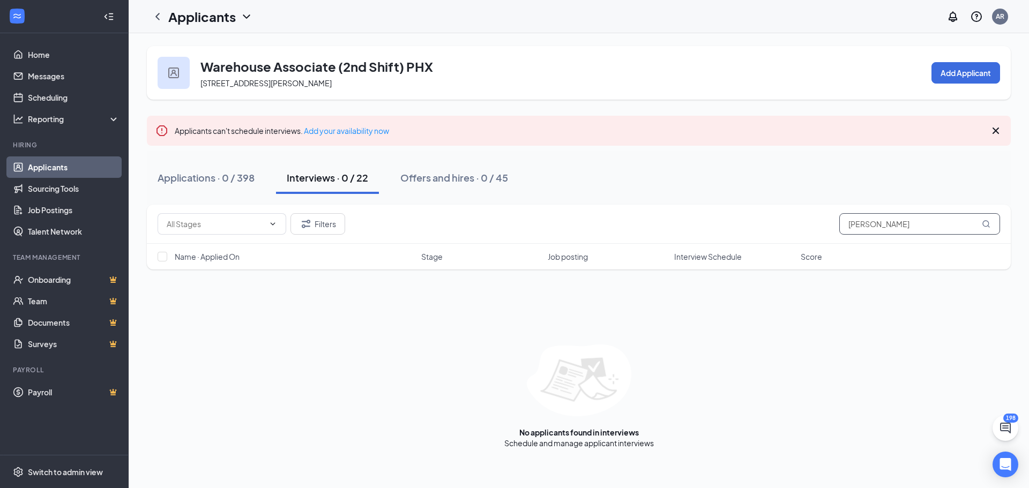
drag, startPoint x: 880, startPoint y: 226, endPoint x: 742, endPoint y: 235, distance: 138.1
click at [742, 235] on div "Filters [PERSON_NAME]" at bounding box center [579, 224] width 864 height 39
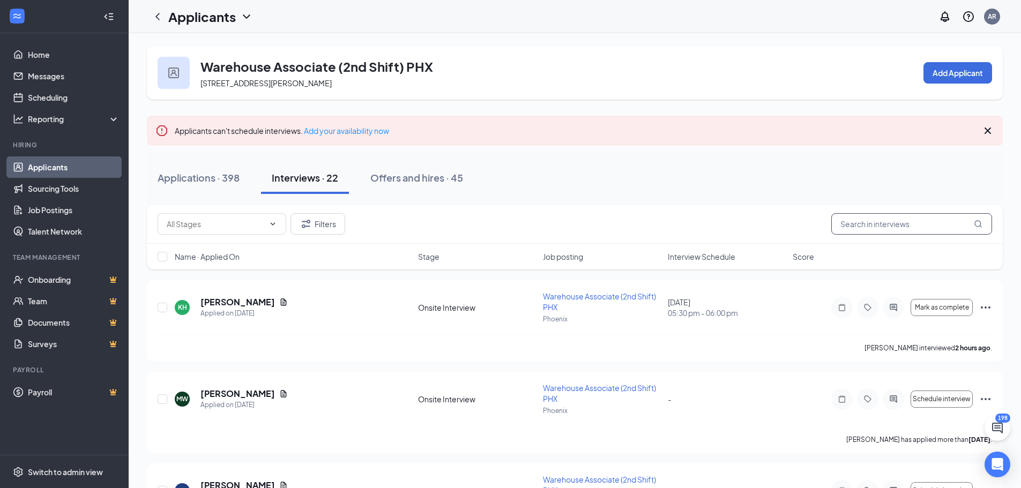
click at [920, 226] on input "text" at bounding box center [911, 223] width 161 height 21
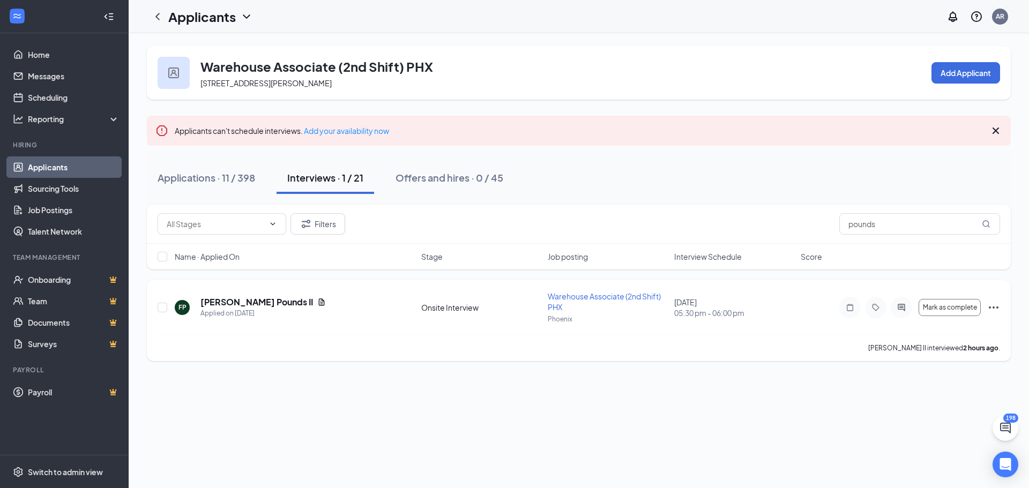
click at [995, 307] on icon "Ellipses" at bounding box center [993, 307] width 13 height 13
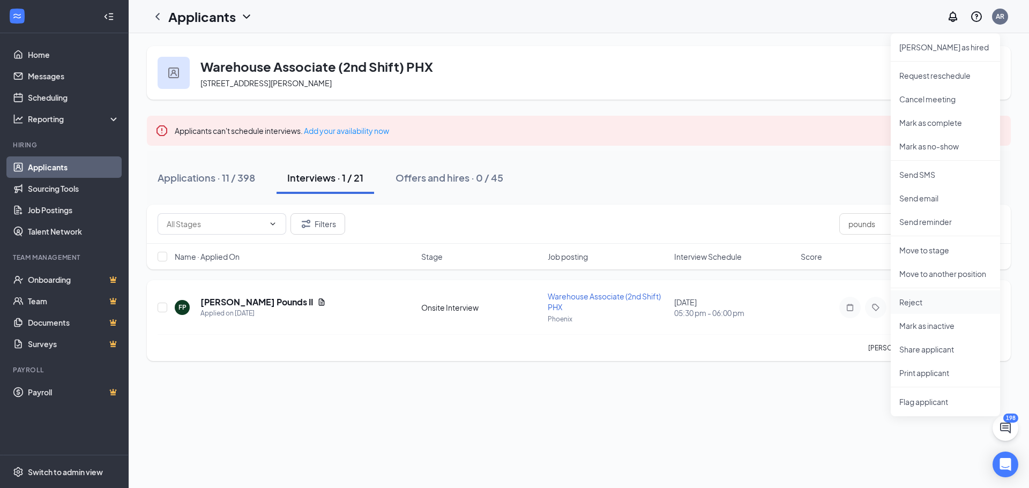
click at [911, 301] on p "Reject" at bounding box center [946, 302] width 92 height 11
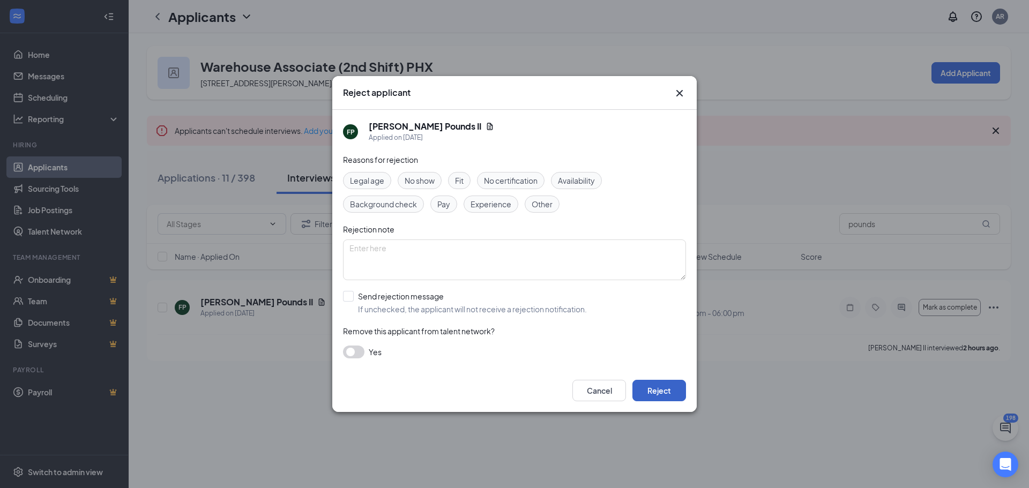
click at [677, 385] on button "Reject" at bounding box center [660, 390] width 54 height 21
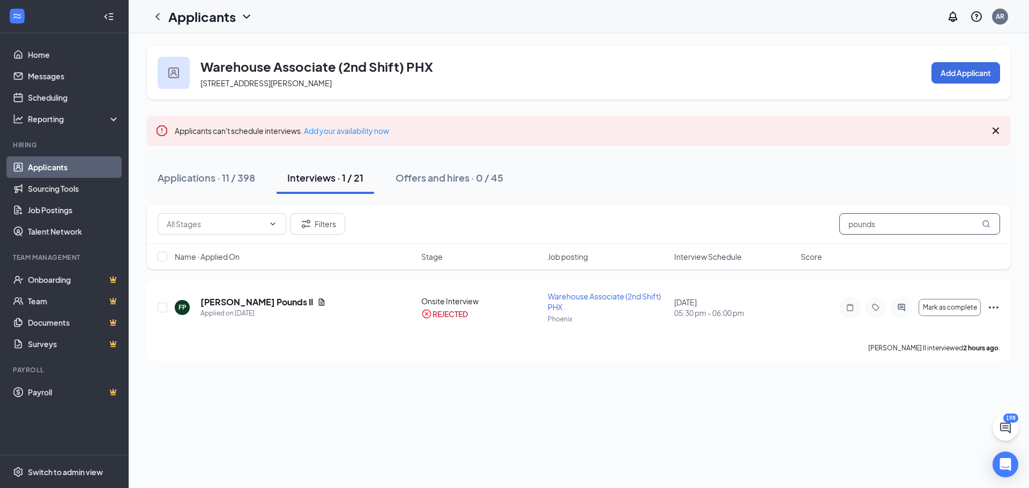
drag, startPoint x: 878, startPoint y: 221, endPoint x: 802, endPoint y: 229, distance: 75.5
click at [802, 229] on div "Filters pounds" at bounding box center [579, 223] width 843 height 21
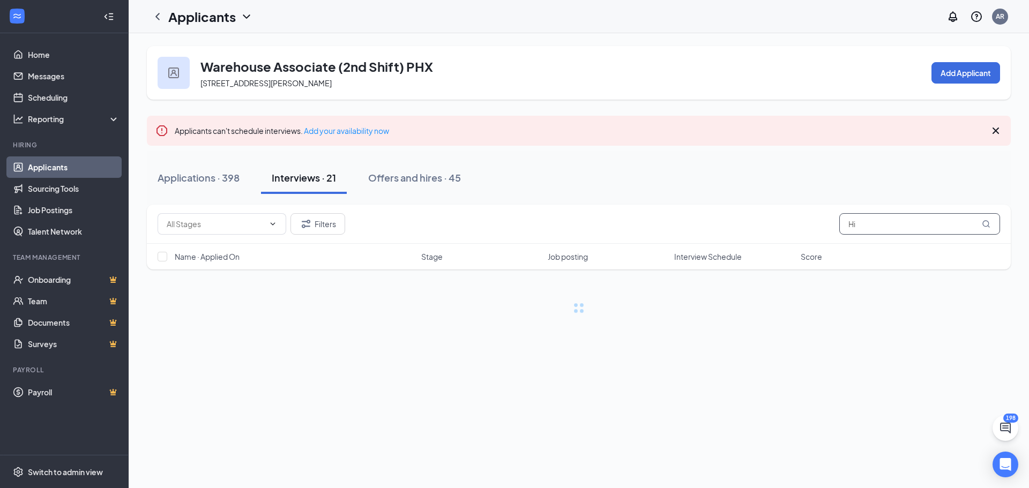
type input "H"
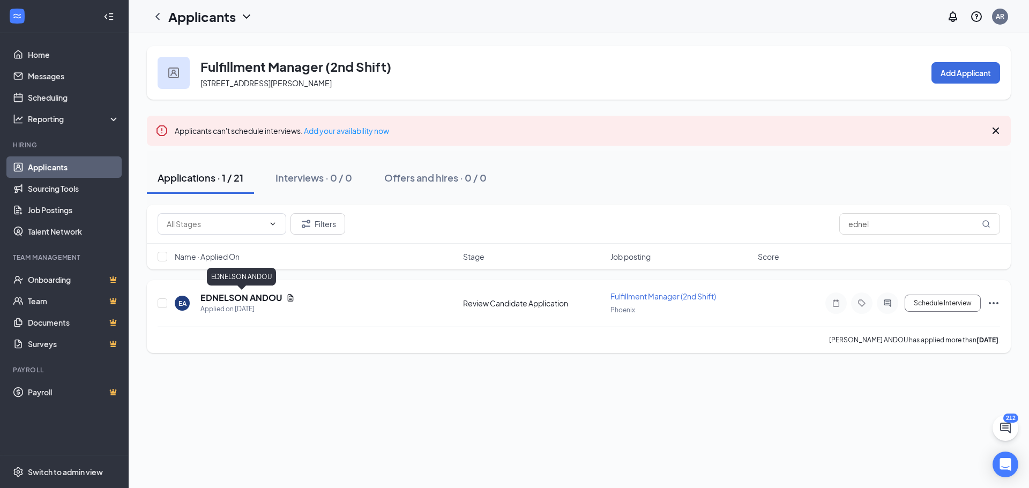
click at [232, 295] on h5 "EDNELSON ANDOU" at bounding box center [240, 298] width 81 height 12
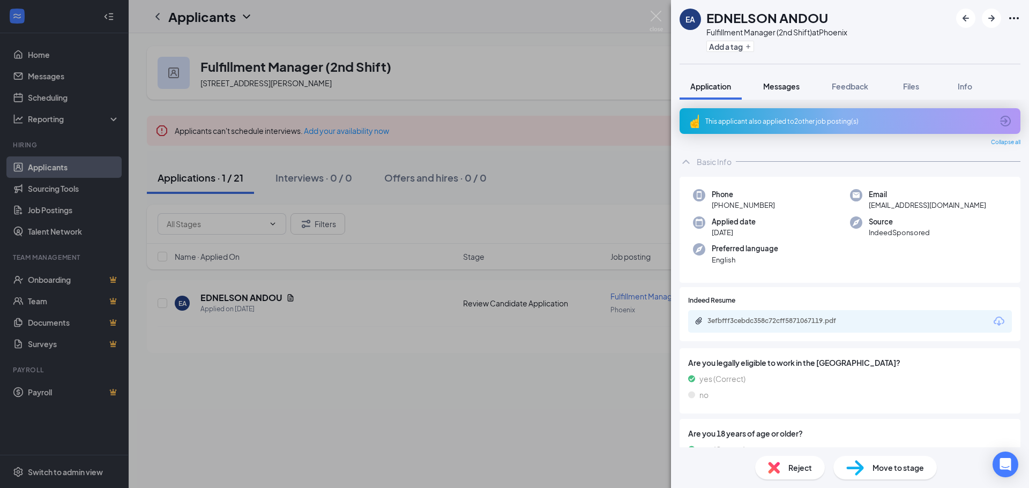
click at [778, 87] on span "Messages" at bounding box center [781, 86] width 36 height 10
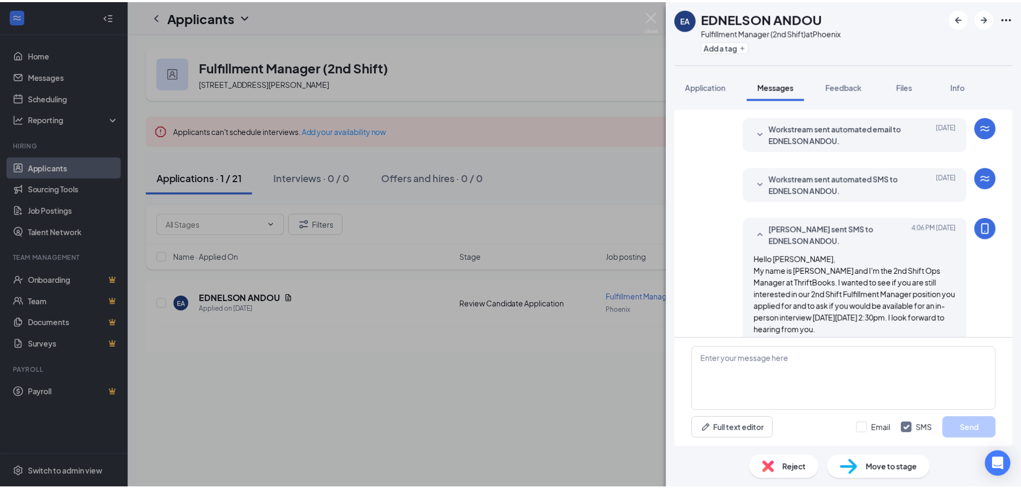
scroll to position [135, 0]
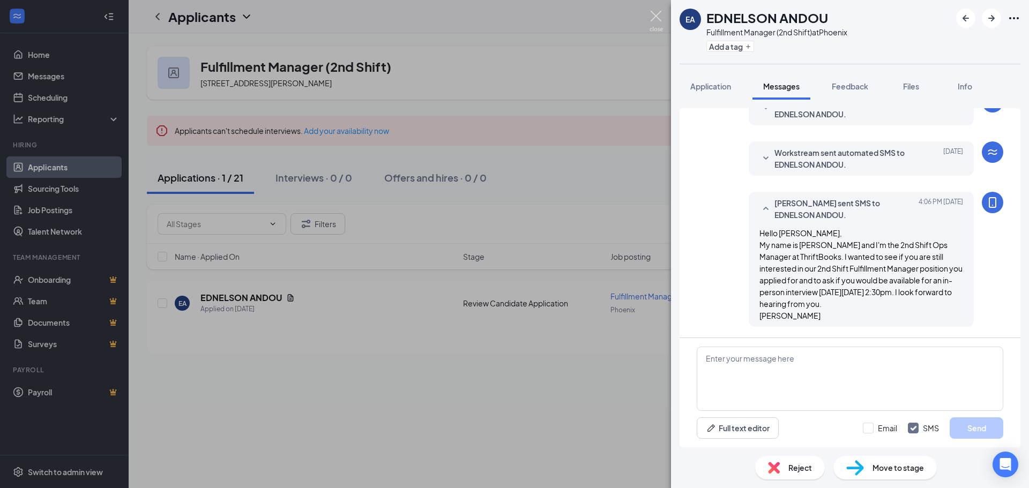
click at [653, 17] on img at bounding box center [656, 21] width 13 height 21
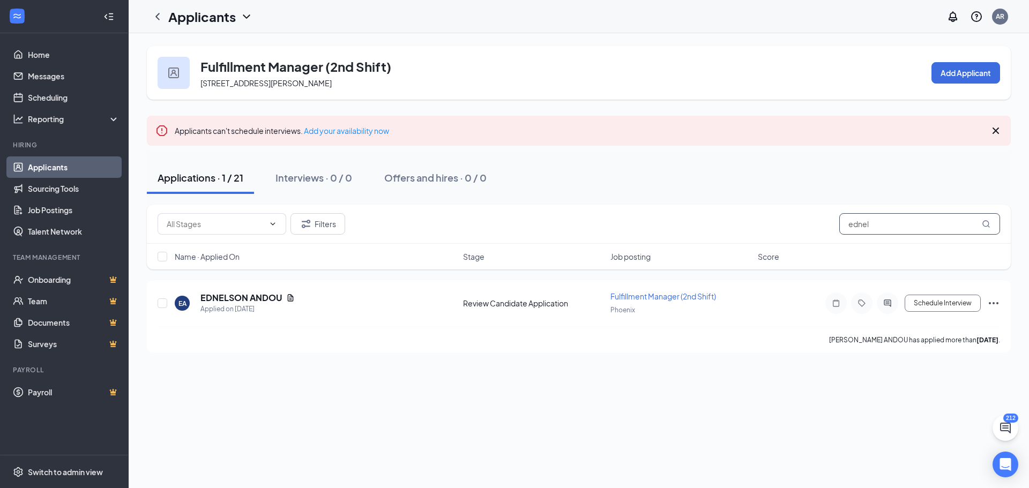
drag, startPoint x: 878, startPoint y: 224, endPoint x: 766, endPoint y: 236, distance: 112.2
click at [766, 236] on div "Filters ednel" at bounding box center [579, 224] width 864 height 39
type input "pounds"
click at [998, 305] on icon "Ellipses" at bounding box center [993, 303] width 13 height 13
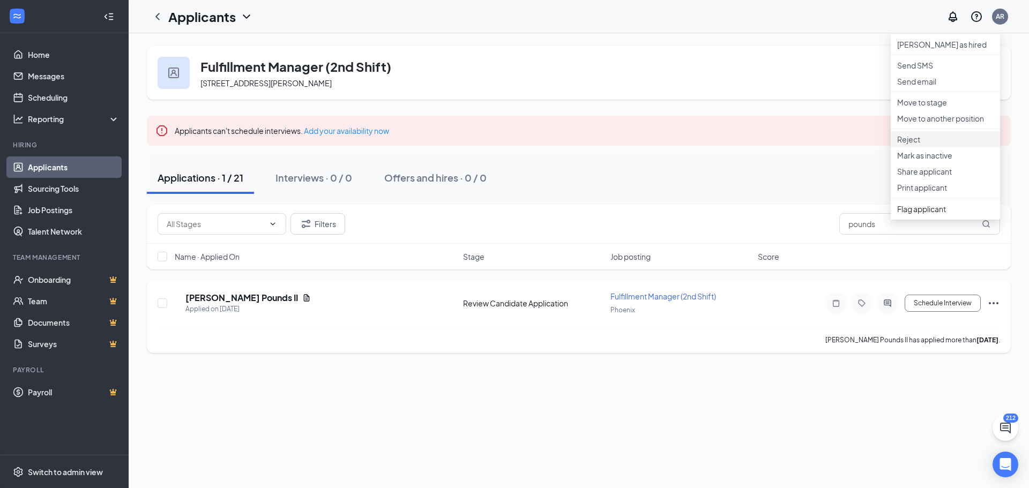
click at [912, 145] on p "Reject" at bounding box center [945, 139] width 96 height 11
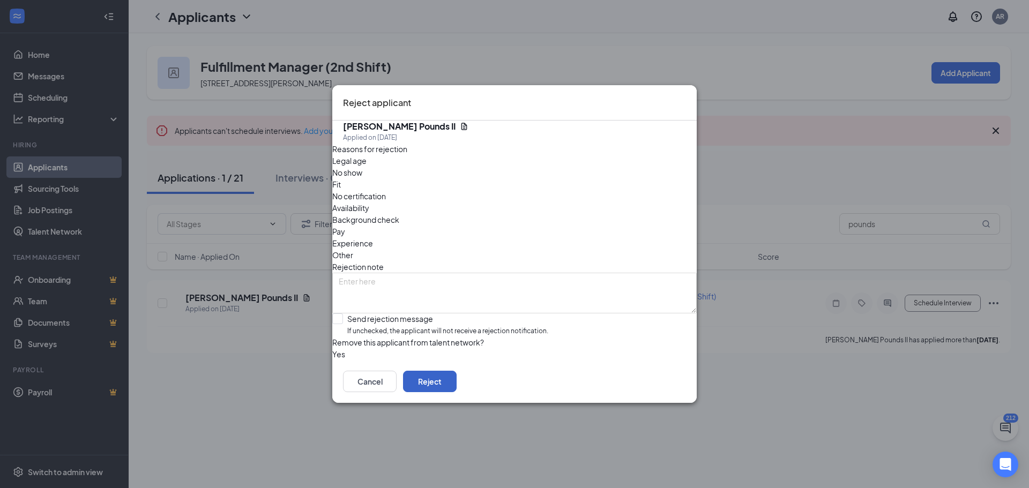
click at [457, 392] on button "Reject" at bounding box center [430, 381] width 54 height 21
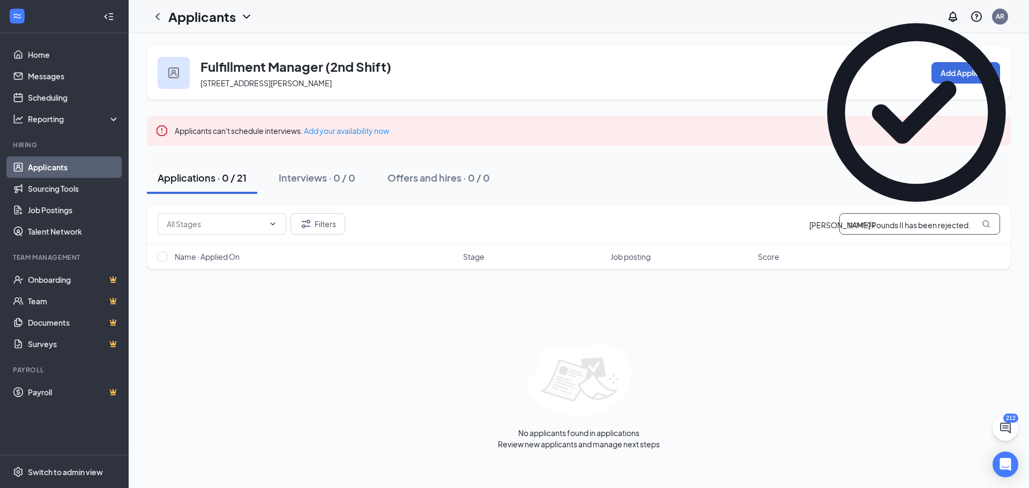
drag, startPoint x: 887, startPoint y: 227, endPoint x: 749, endPoint y: 249, distance: 139.1
click at [749, 249] on div "Filters pounds Name · Applied On Stage Job posting Score" at bounding box center [579, 237] width 864 height 65
